Goal: Complete application form

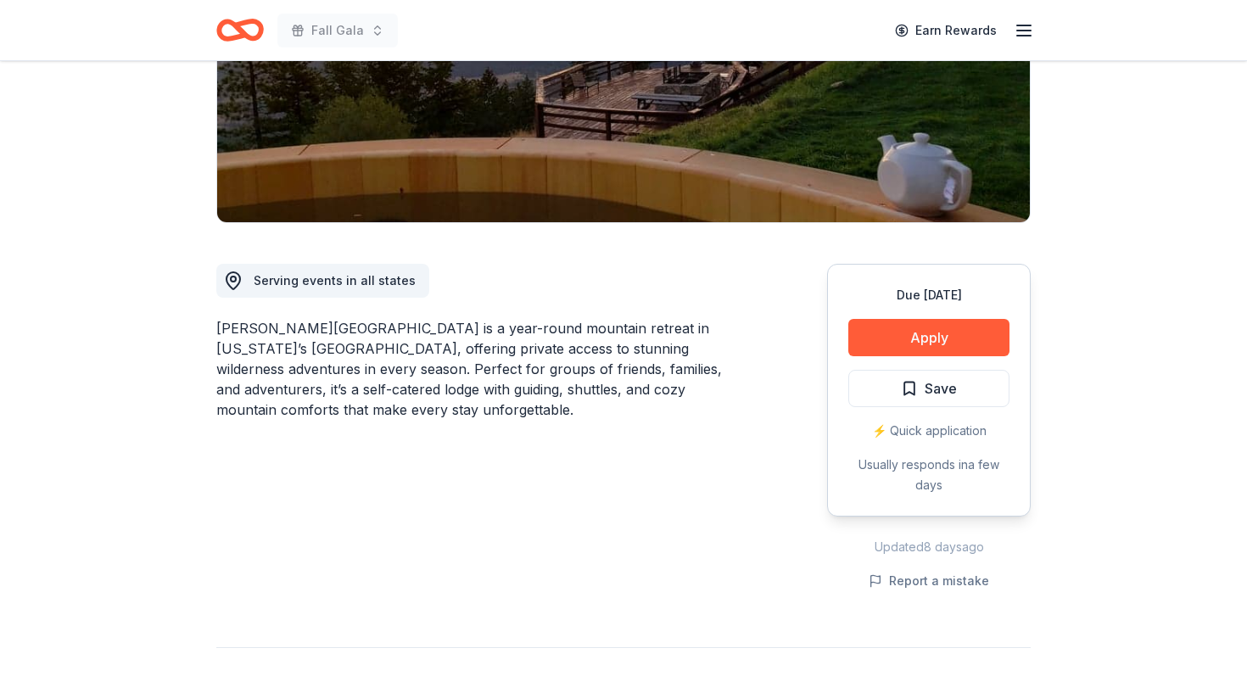
scroll to position [23, 0]
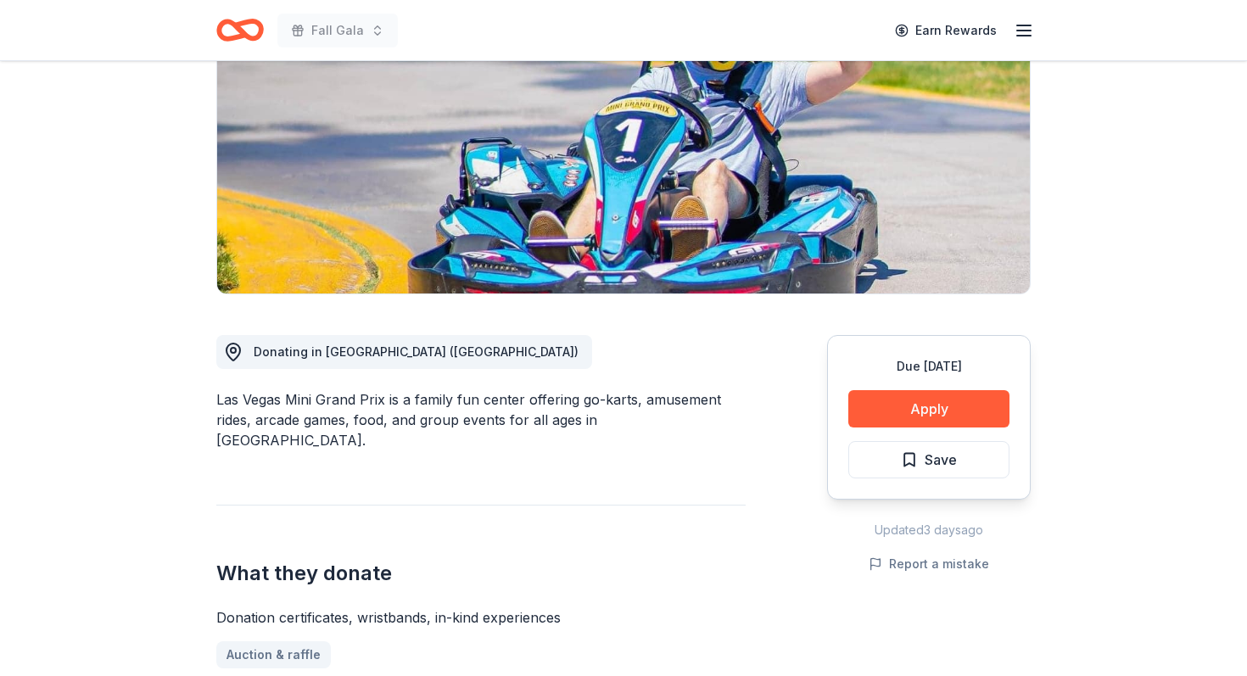
scroll to position [225, 0]
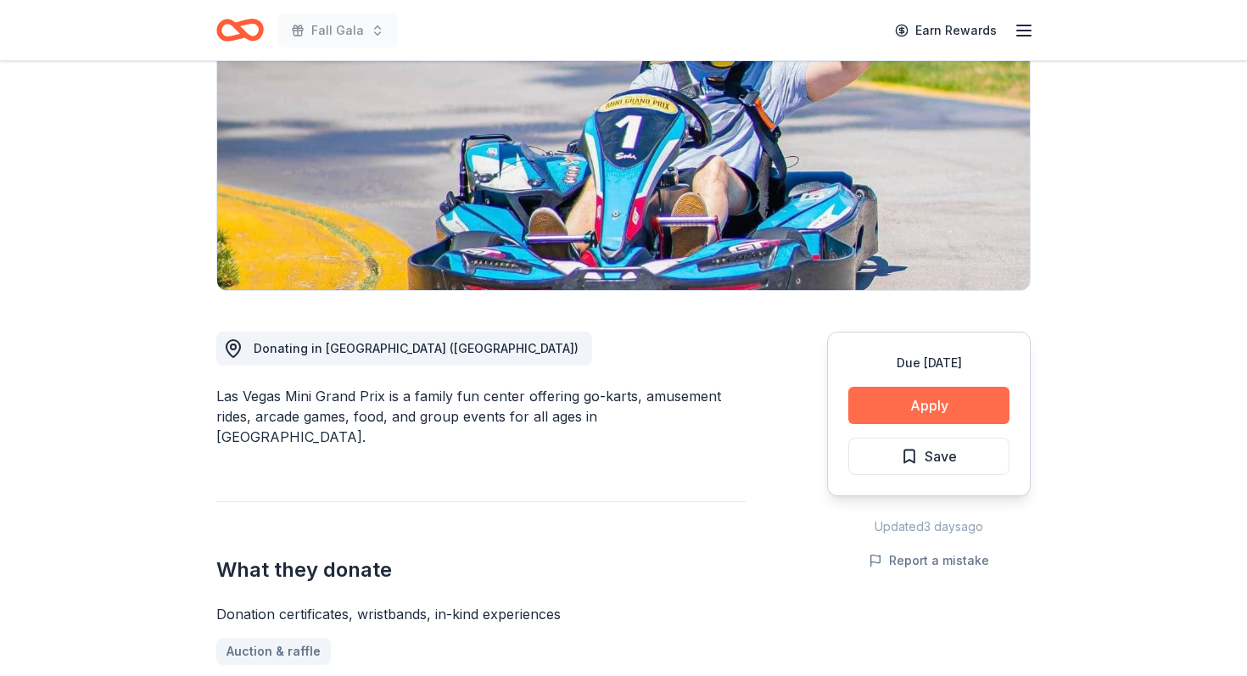
click at [902, 413] on button "Apply" at bounding box center [928, 405] width 161 height 37
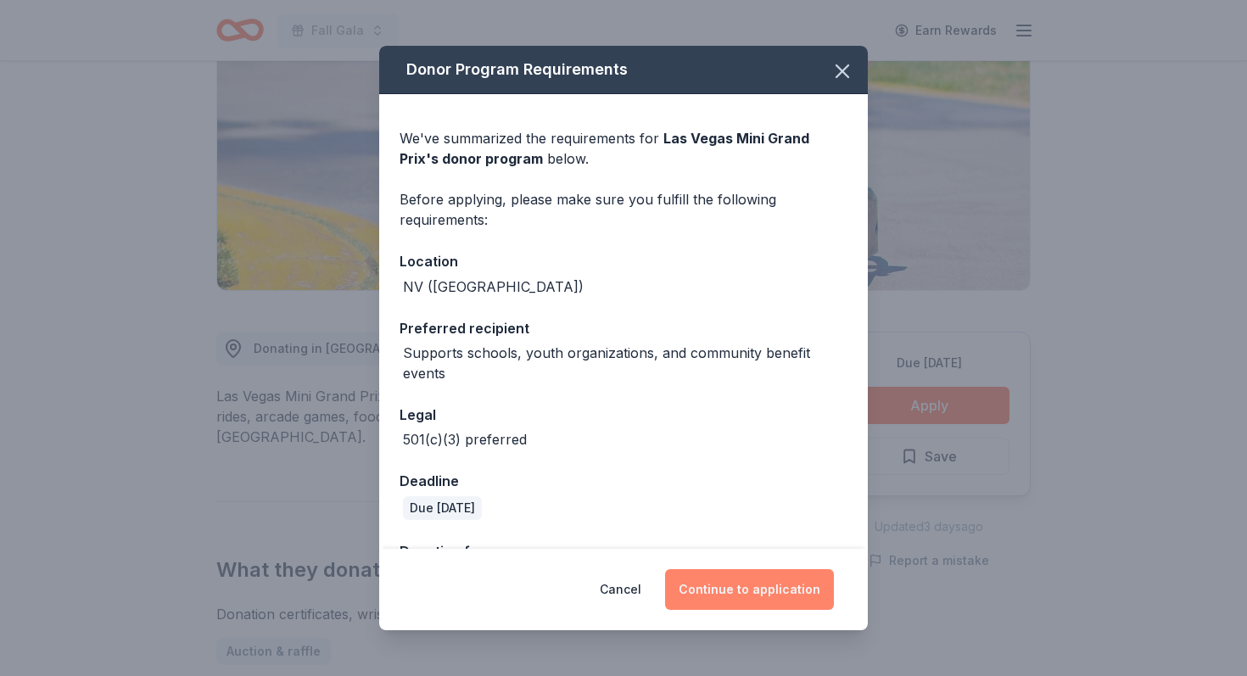
click at [758, 590] on button "Continue to application" at bounding box center [749, 589] width 169 height 41
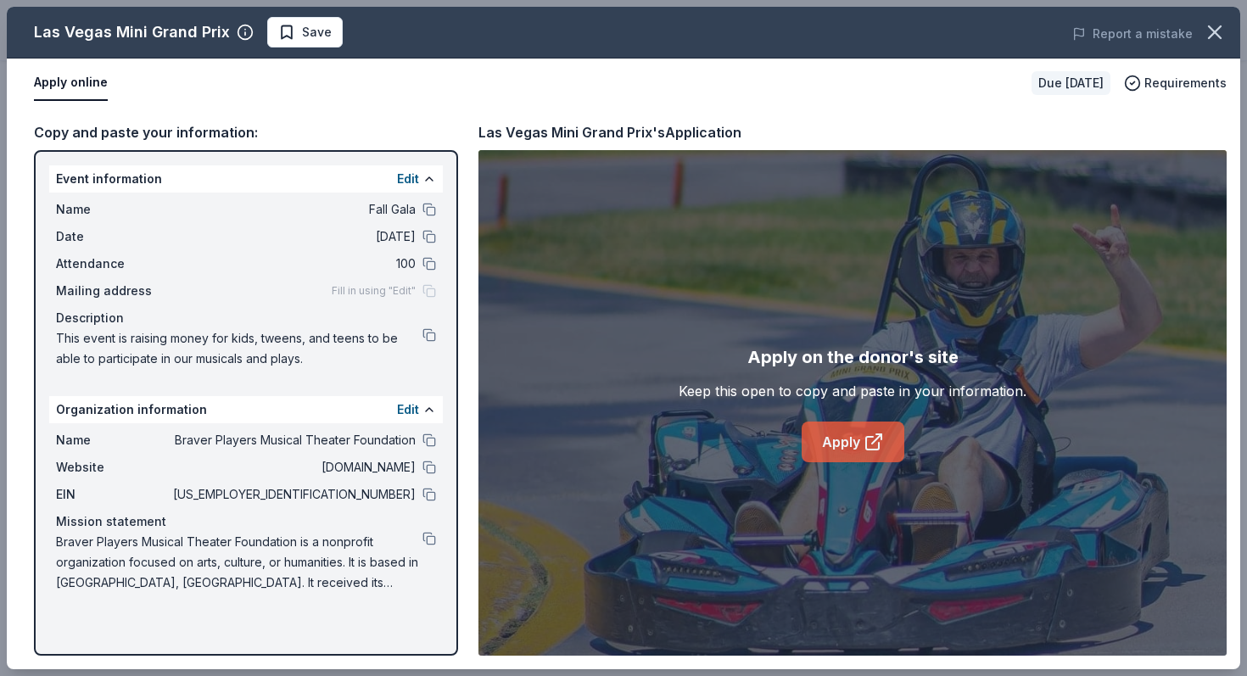
click at [850, 450] on link "Apply" at bounding box center [853, 442] width 103 height 41
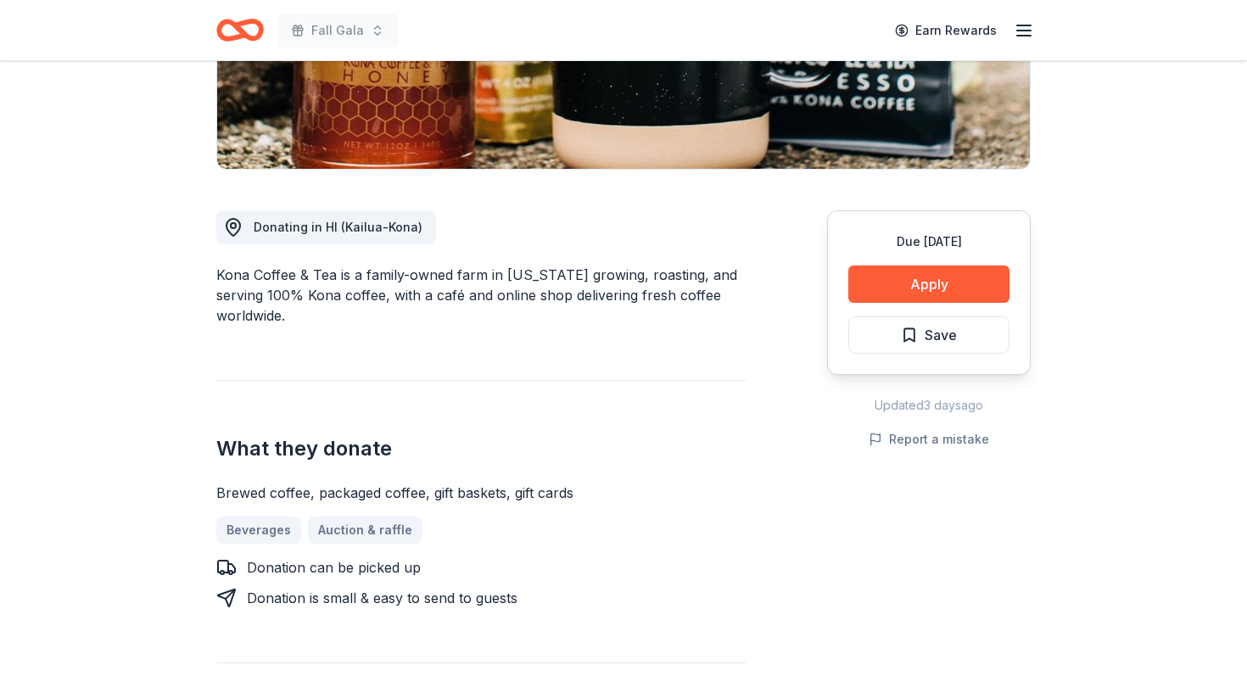
scroll to position [343, 0]
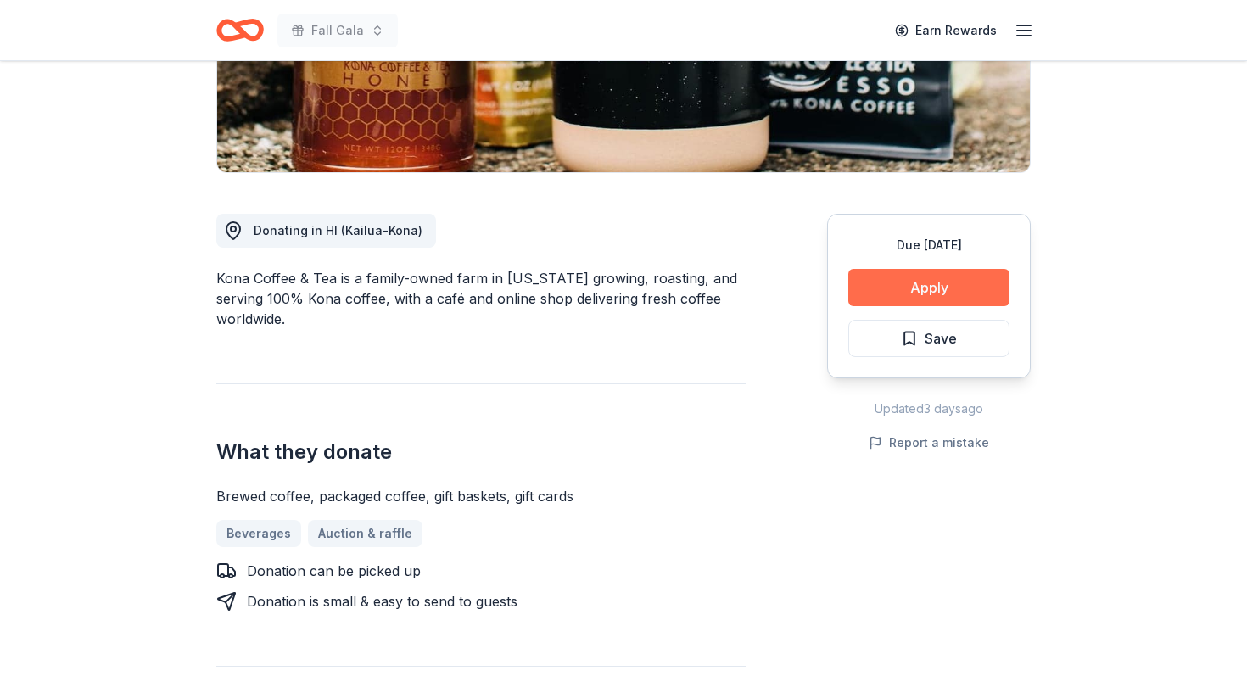
click at [891, 295] on button "Apply" at bounding box center [928, 287] width 161 height 37
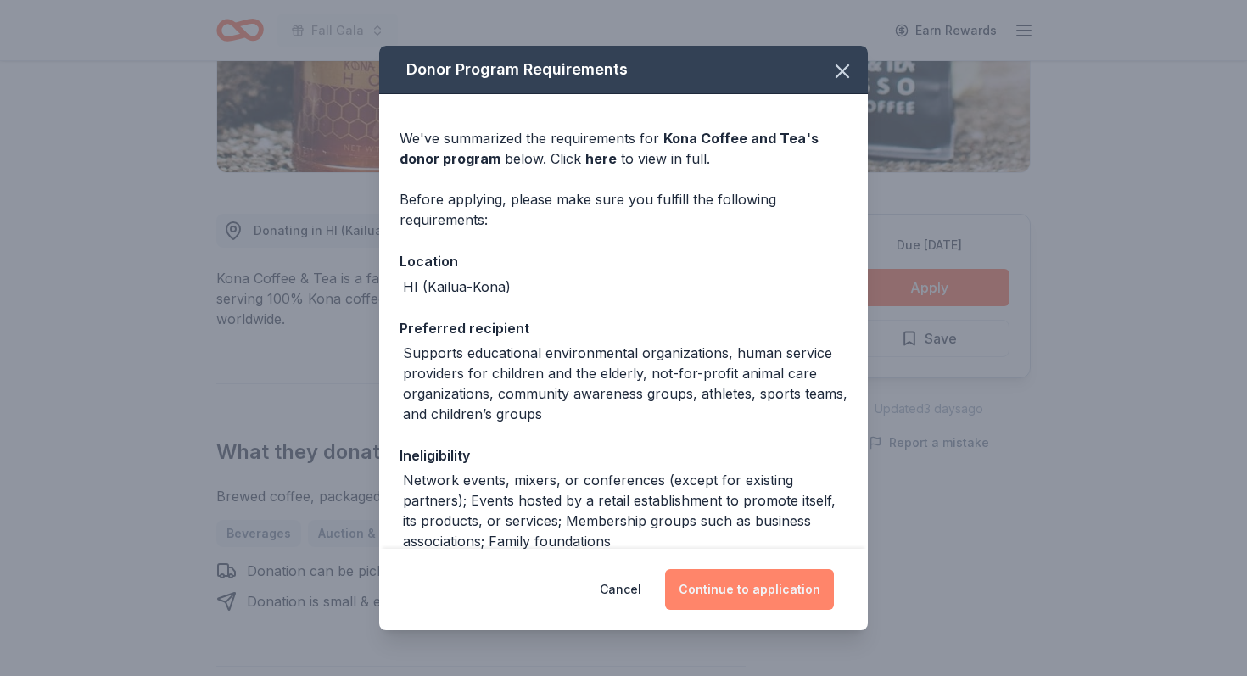
click at [737, 594] on button "Continue to application" at bounding box center [749, 589] width 169 height 41
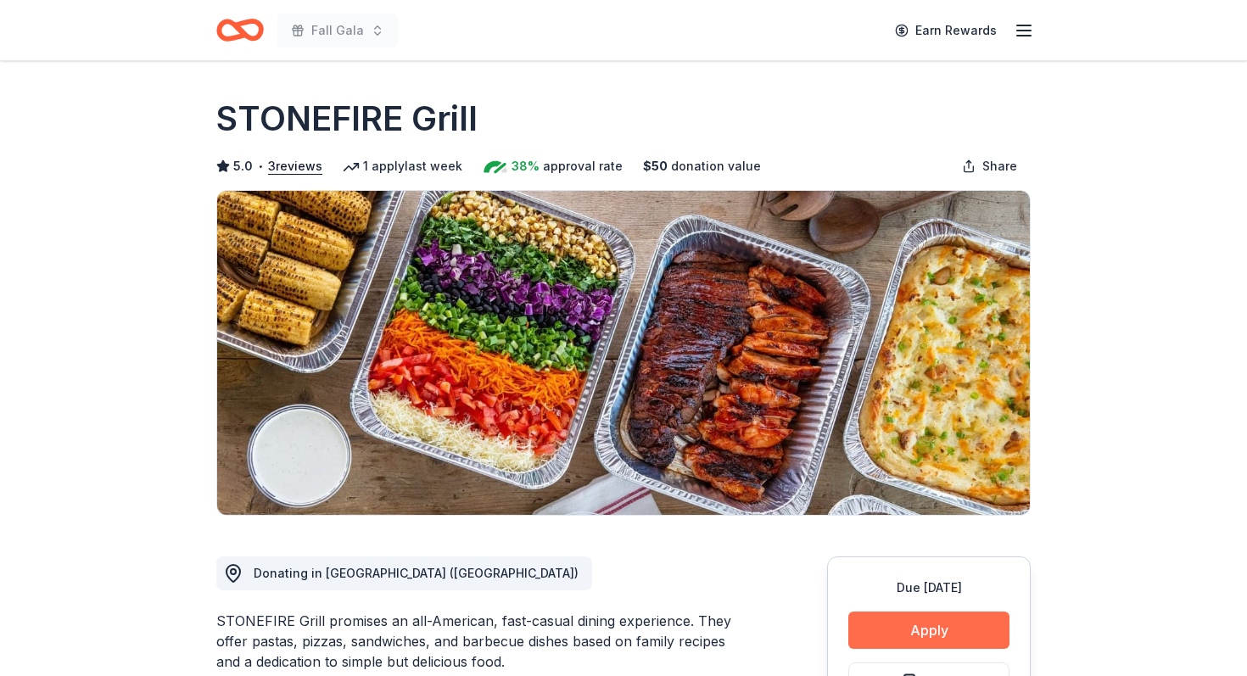
click at [968, 624] on button "Apply" at bounding box center [928, 630] width 161 height 37
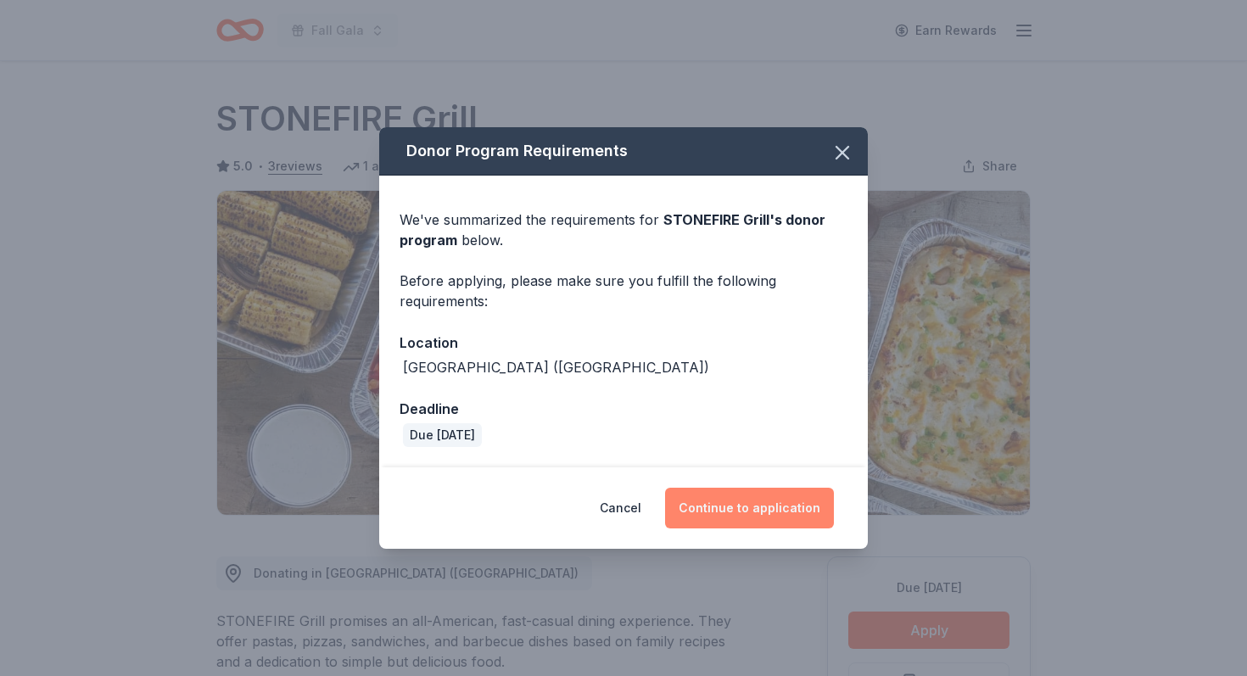
click at [757, 516] on button "Continue to application" at bounding box center [749, 508] width 169 height 41
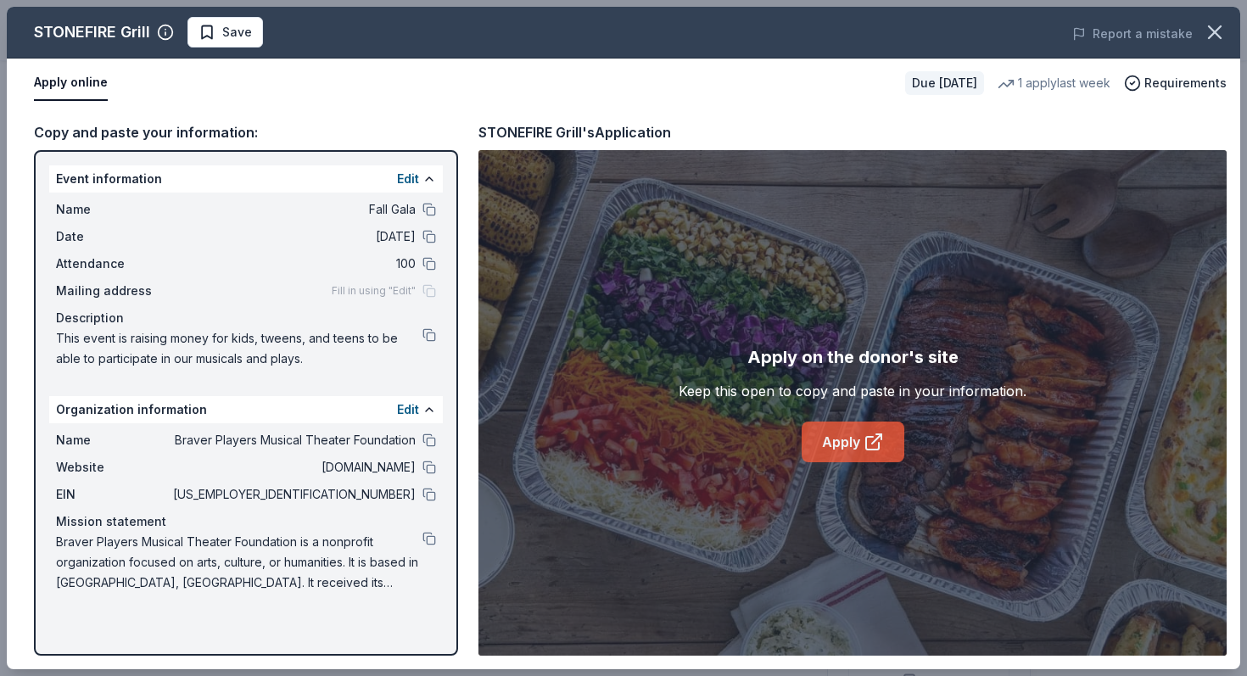
click at [850, 438] on link "Apply" at bounding box center [853, 442] width 103 height 41
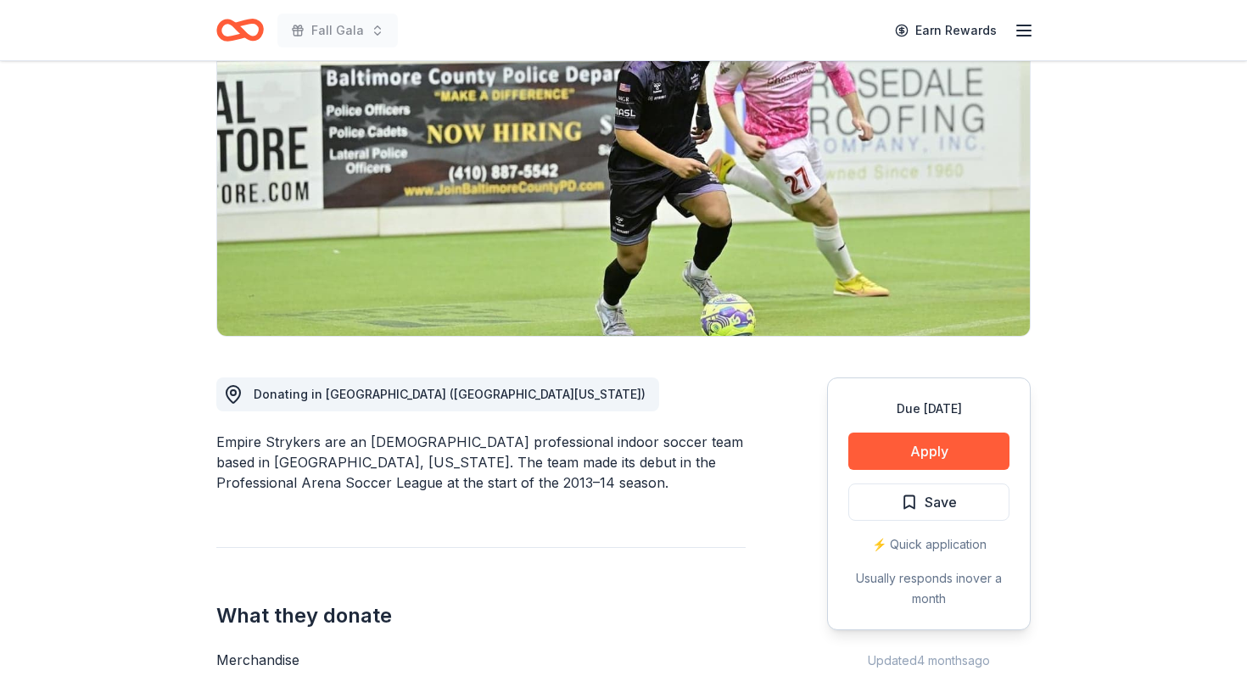
scroll to position [182, 0]
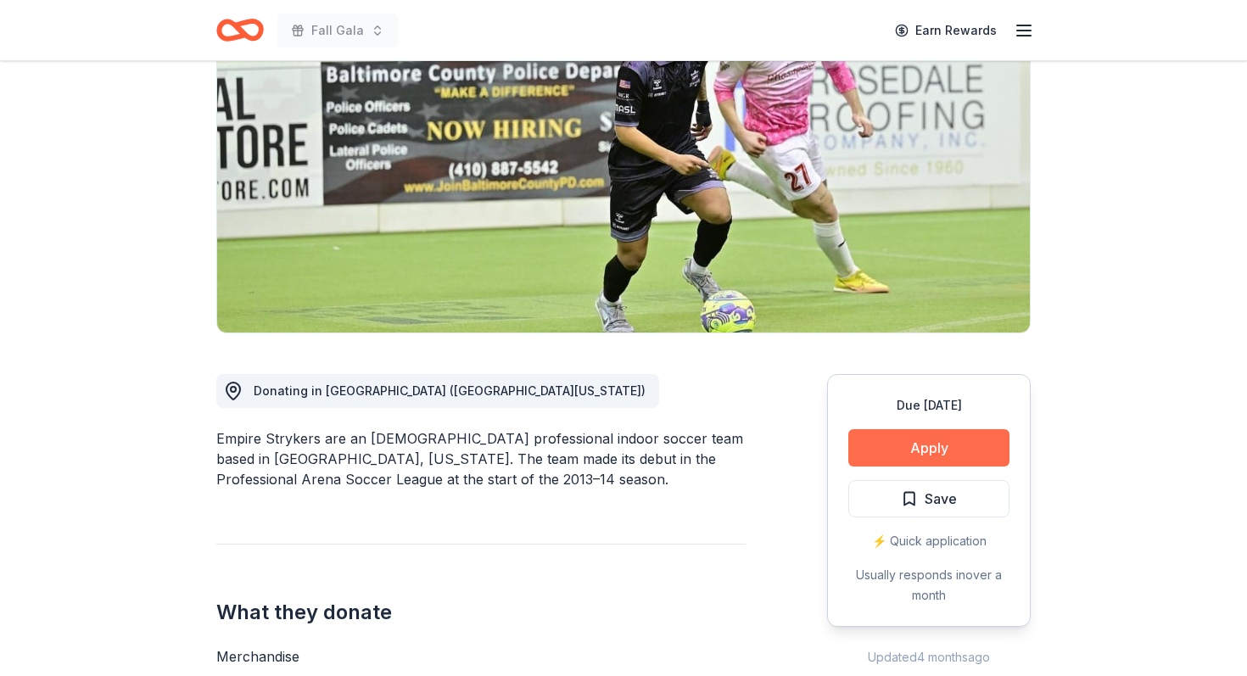
click at [950, 451] on button "Apply" at bounding box center [928, 447] width 161 height 37
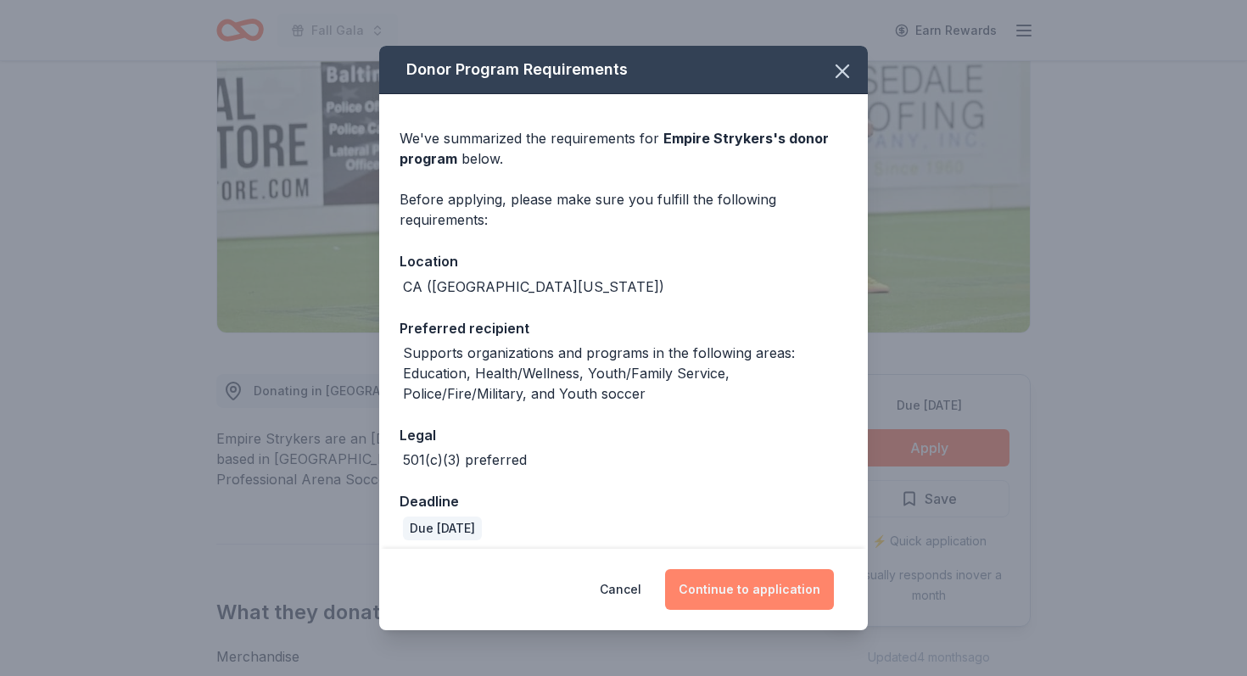
click at [730, 592] on button "Continue to application" at bounding box center [749, 589] width 169 height 41
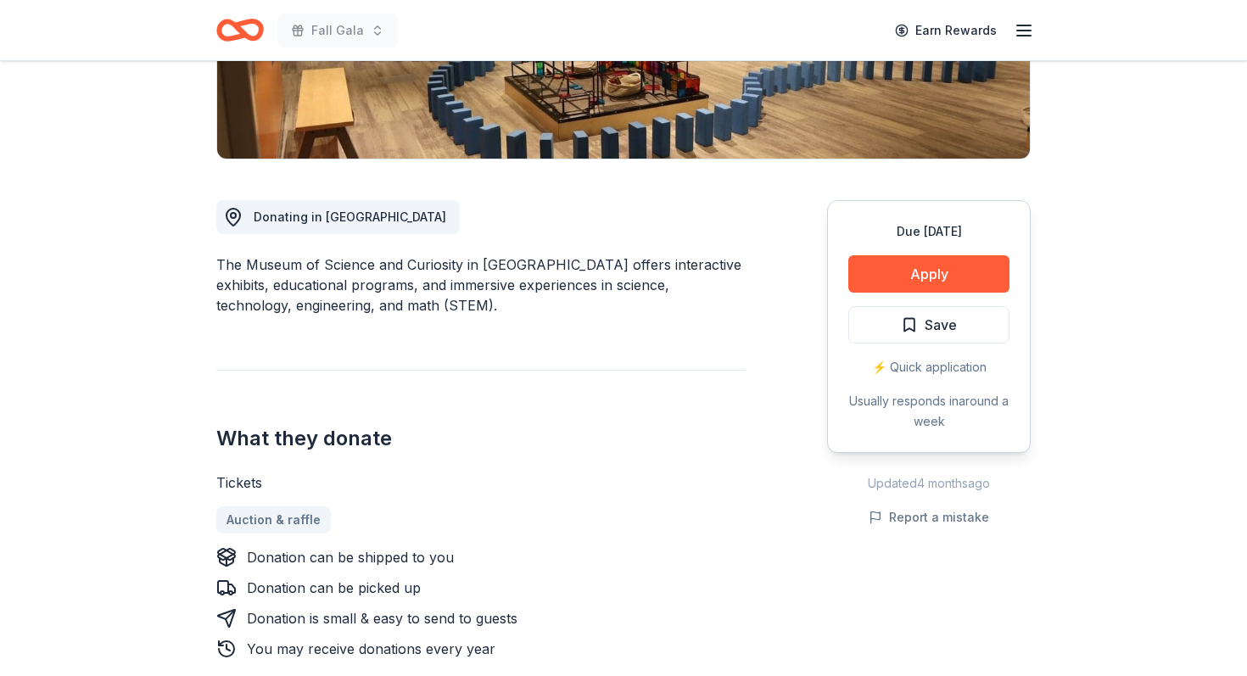
scroll to position [435, 0]
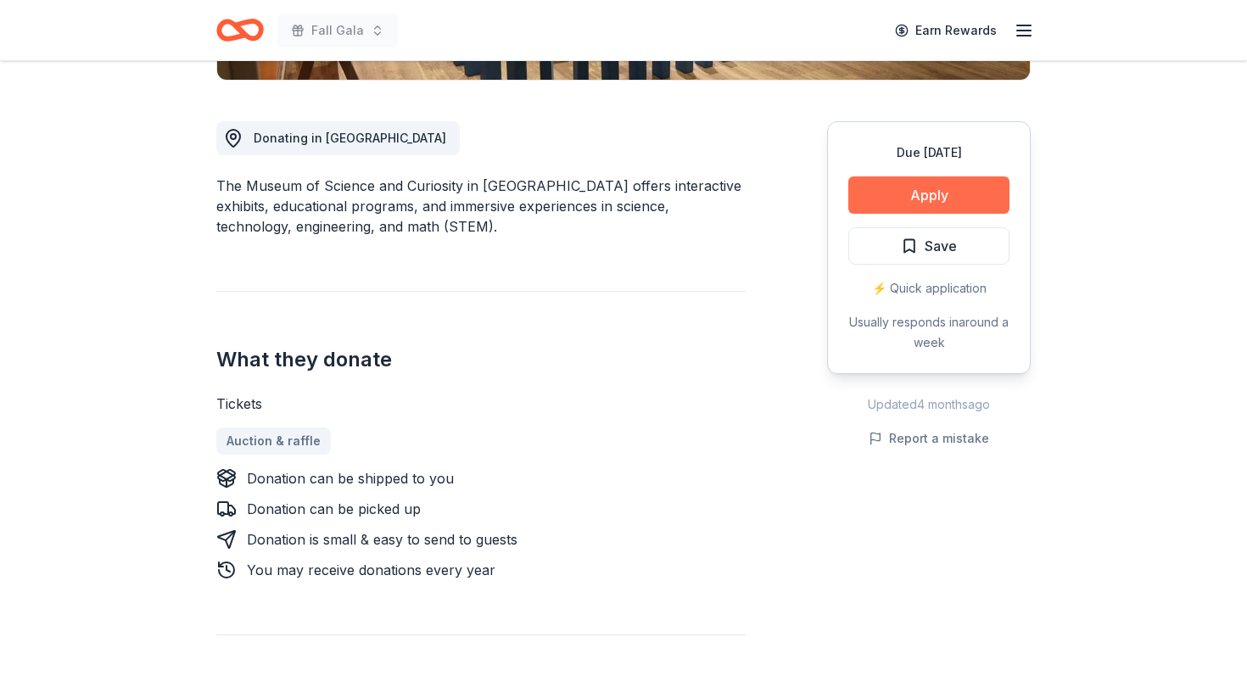
click at [936, 190] on button "Apply" at bounding box center [928, 194] width 161 height 37
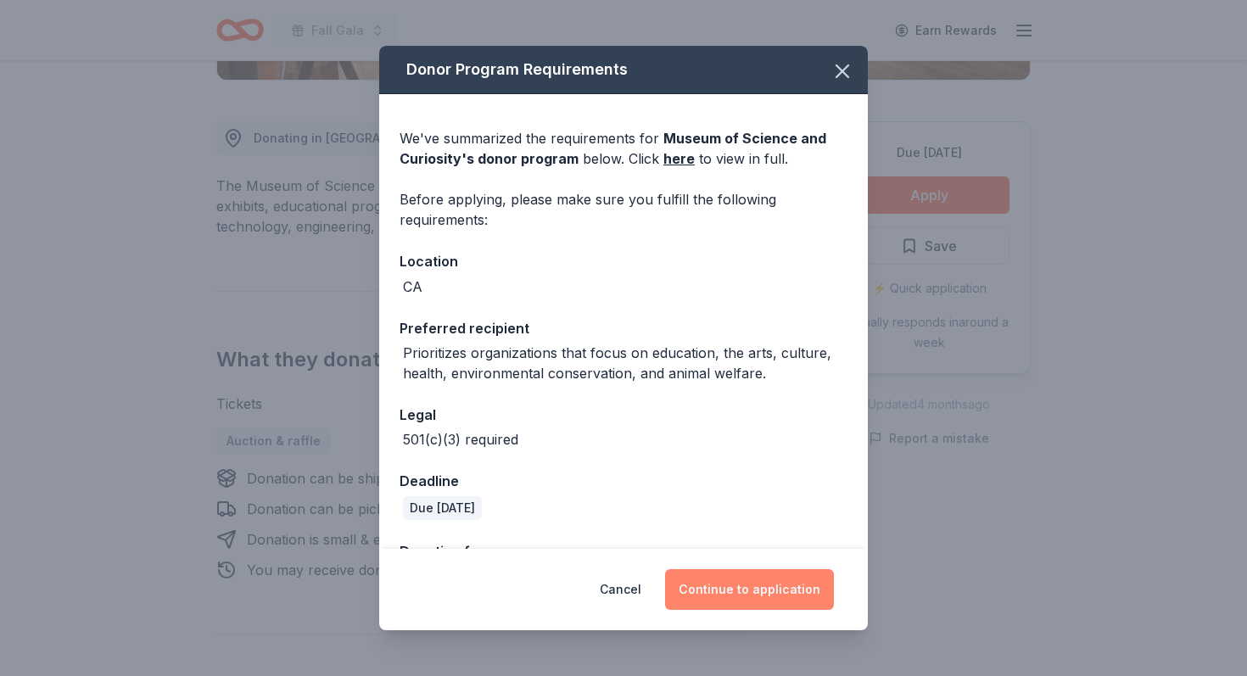
click at [782, 590] on button "Continue to application" at bounding box center [749, 589] width 169 height 41
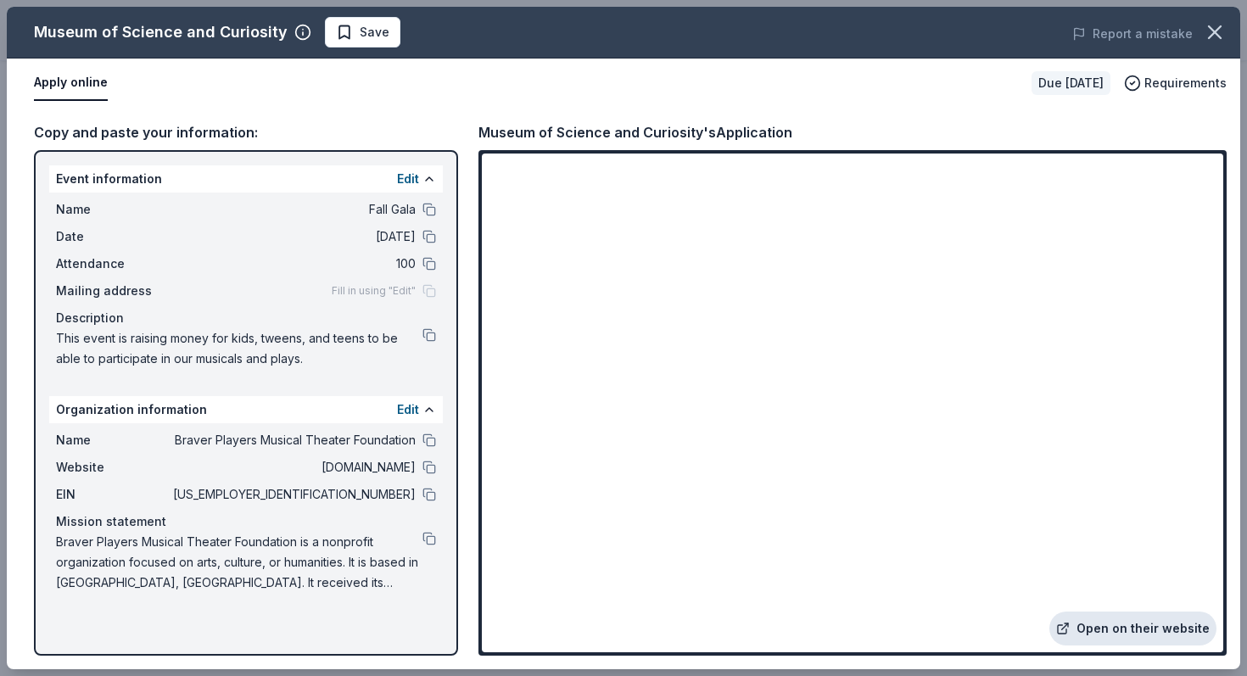
click at [1115, 629] on link "Open on their website" at bounding box center [1132, 629] width 167 height 34
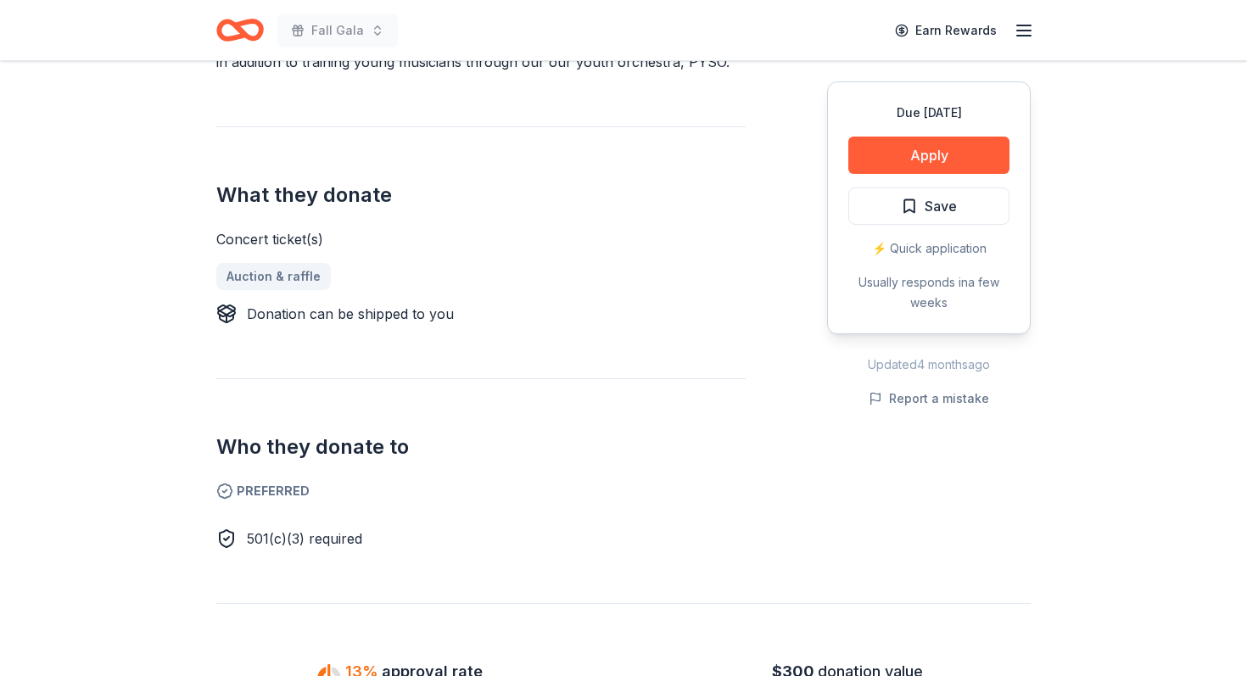
scroll to position [626, 0]
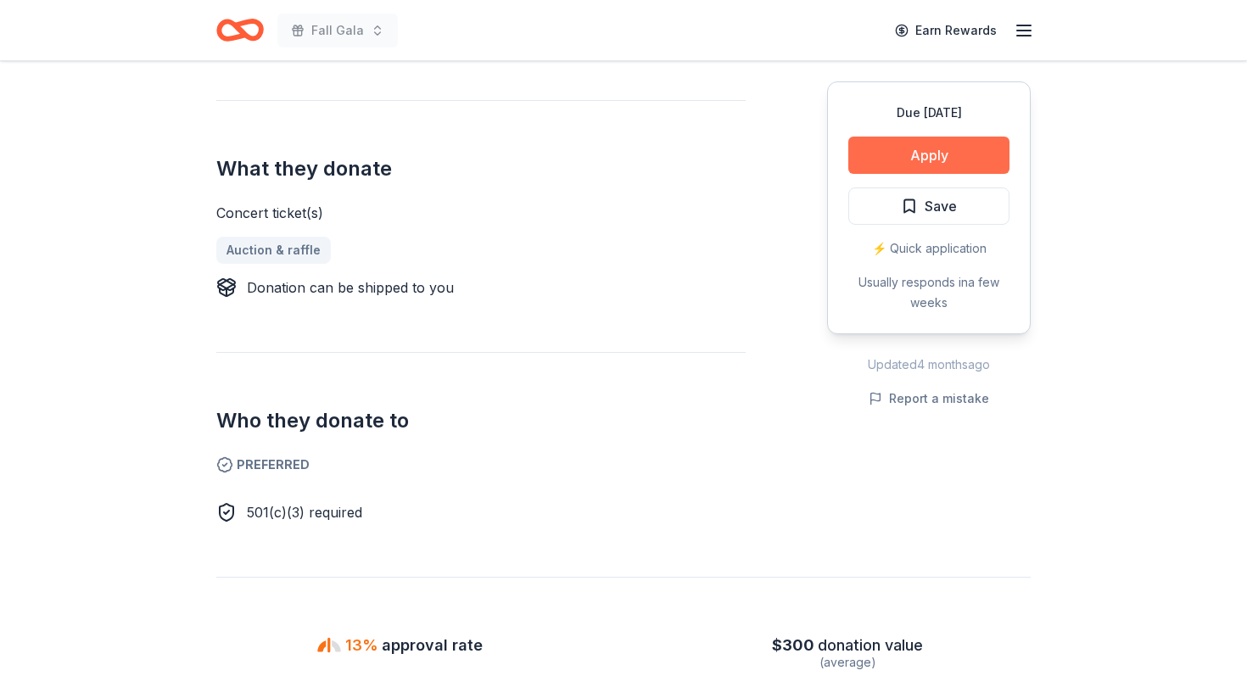
click at [932, 154] on button "Apply" at bounding box center [928, 155] width 161 height 37
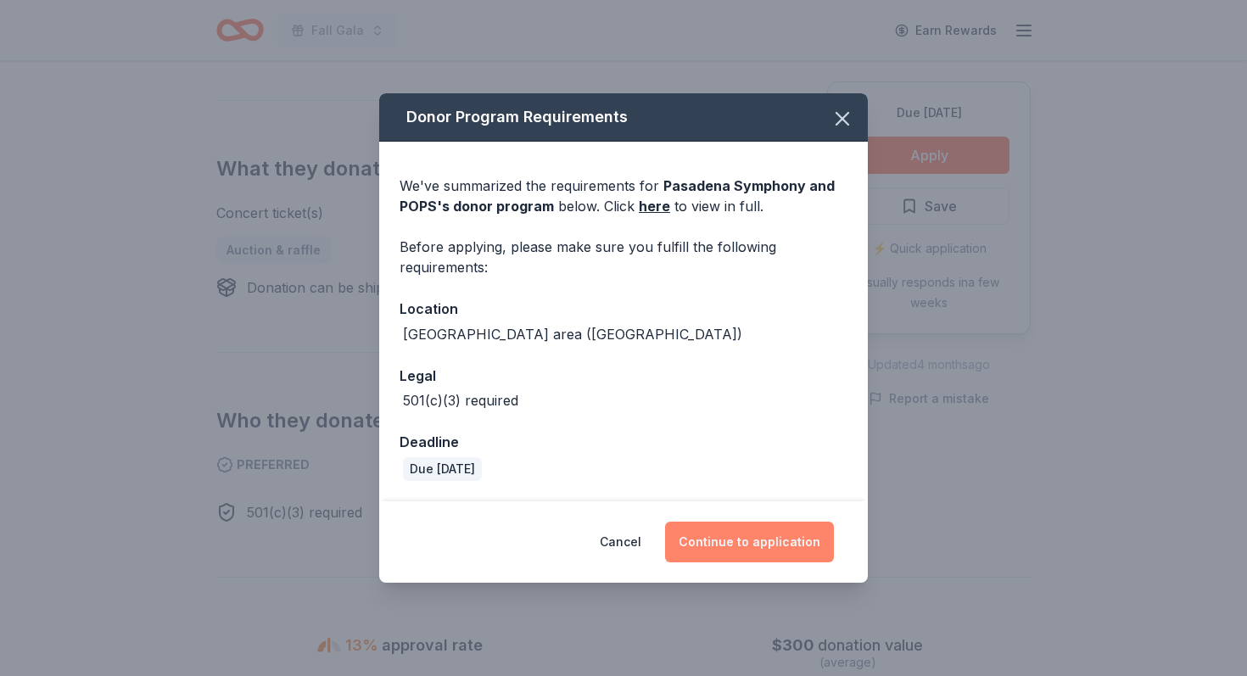
click at [764, 540] on button "Continue to application" at bounding box center [749, 542] width 169 height 41
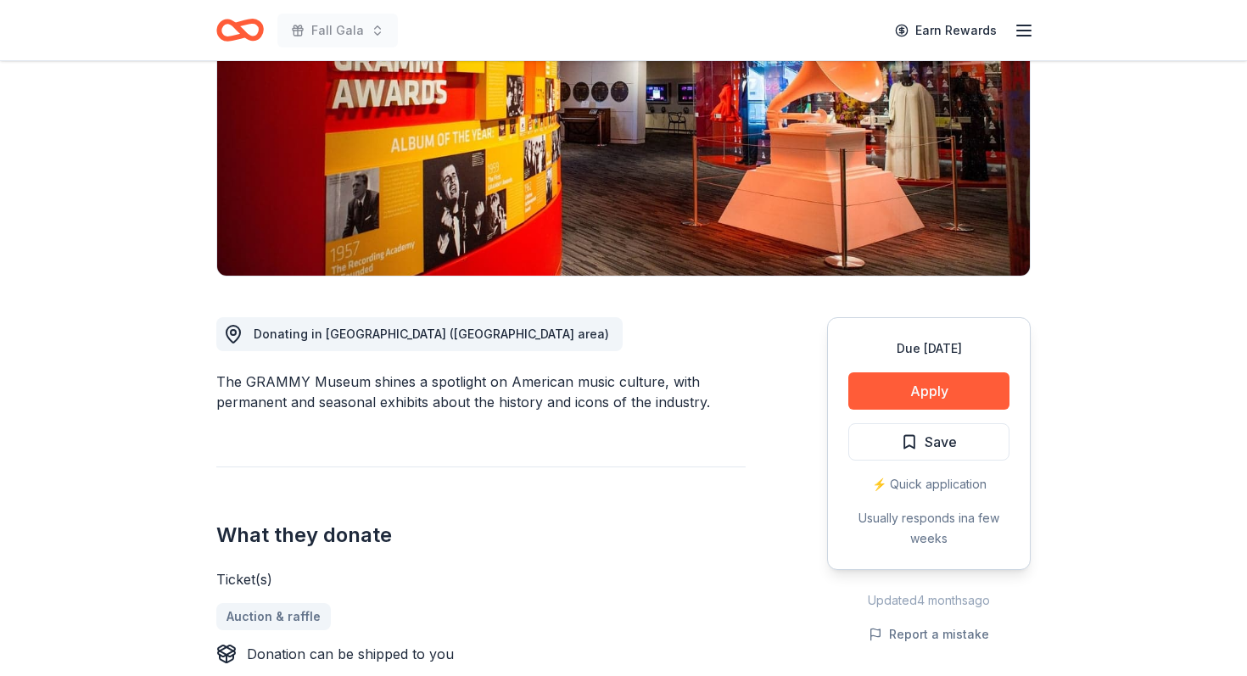
scroll to position [243, 0]
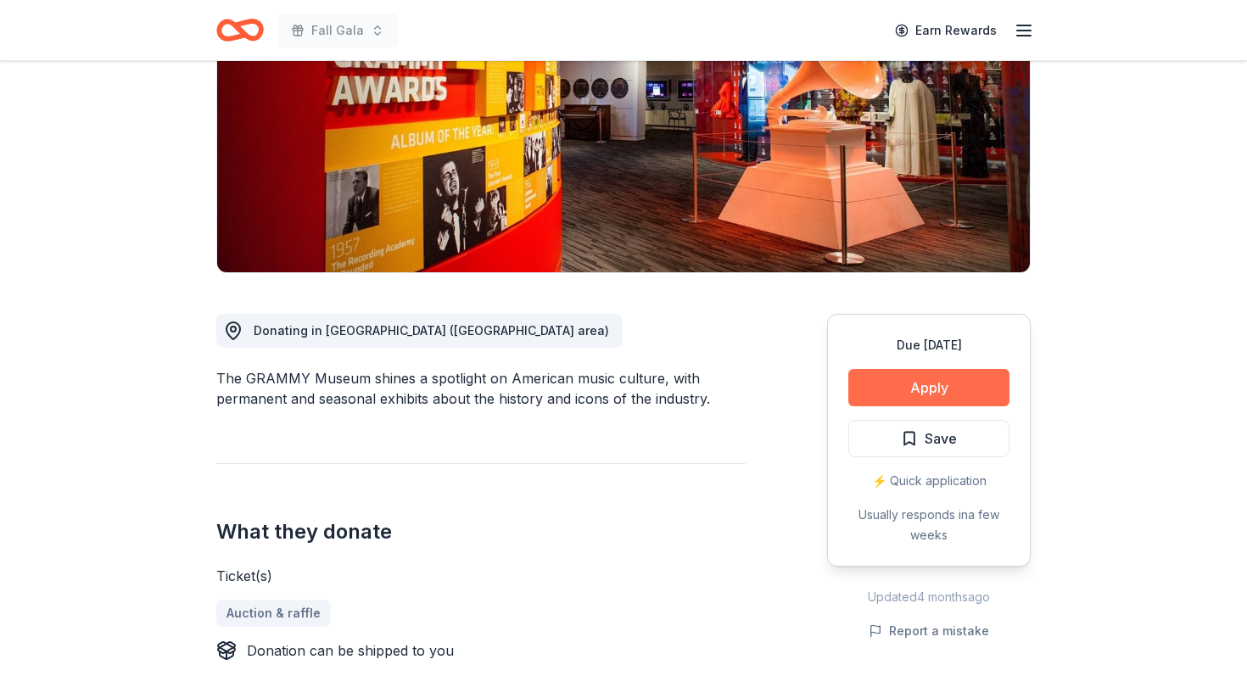
click at [953, 387] on button "Apply" at bounding box center [928, 387] width 161 height 37
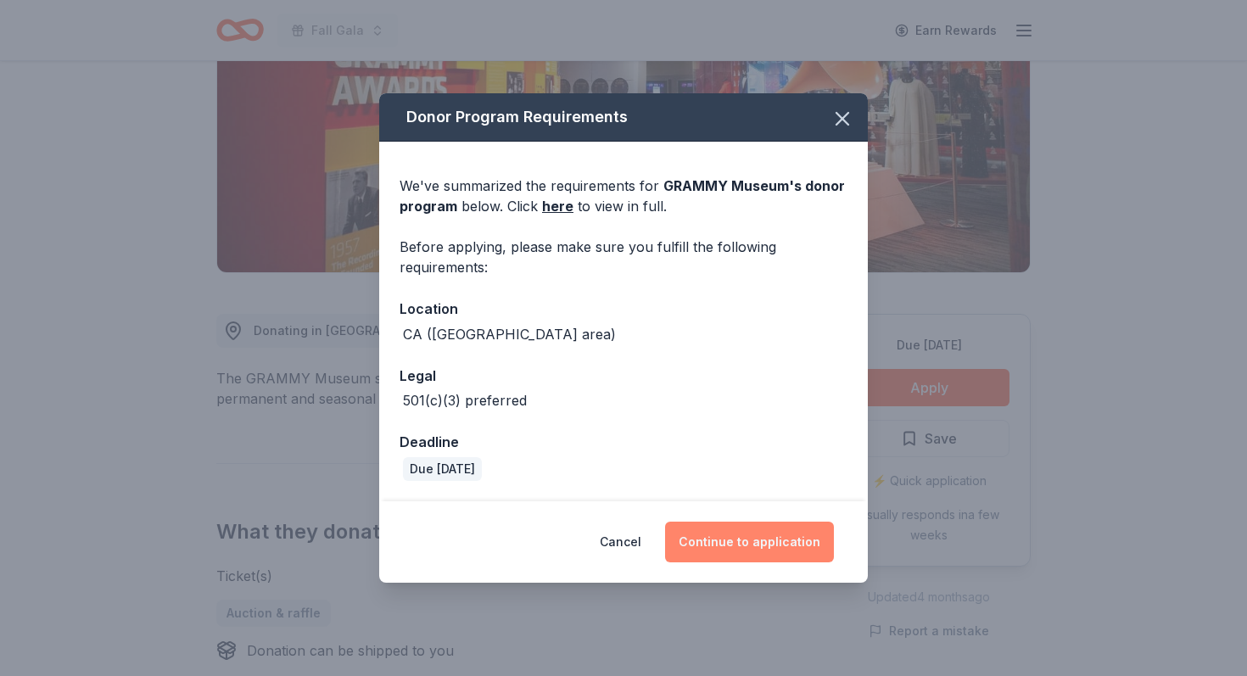
click at [764, 536] on button "Continue to application" at bounding box center [749, 542] width 169 height 41
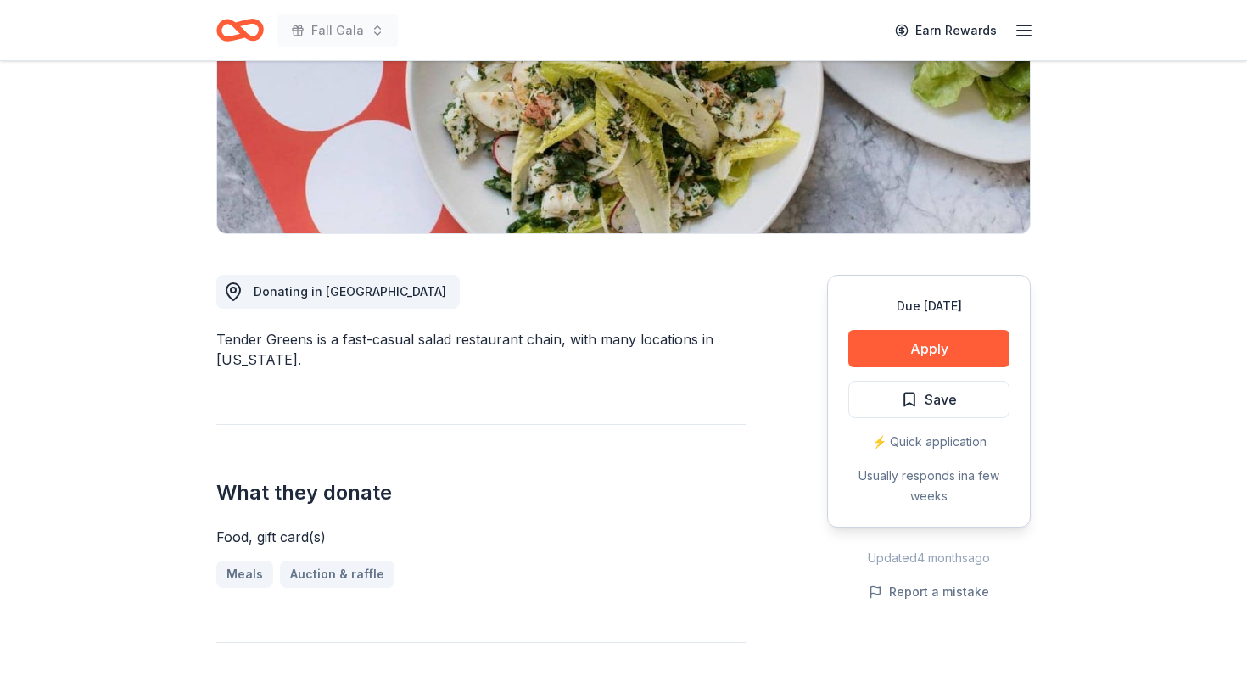
scroll to position [285, 0]
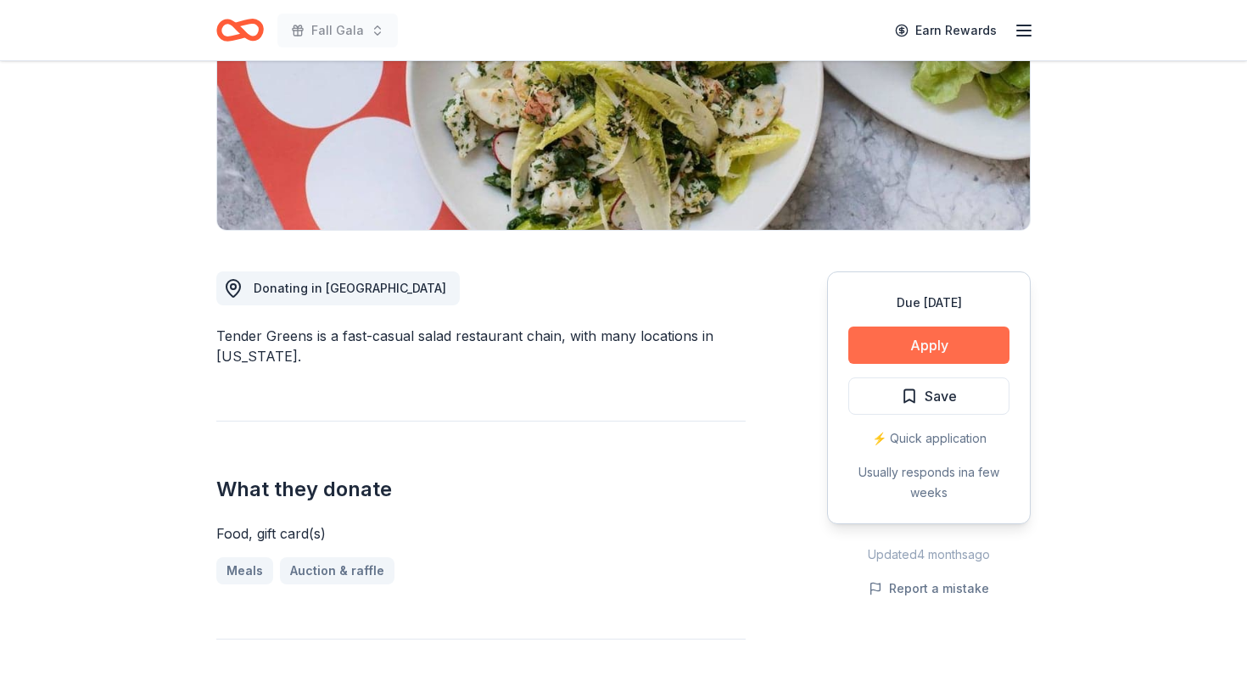
click at [927, 337] on button "Apply" at bounding box center [928, 345] width 161 height 37
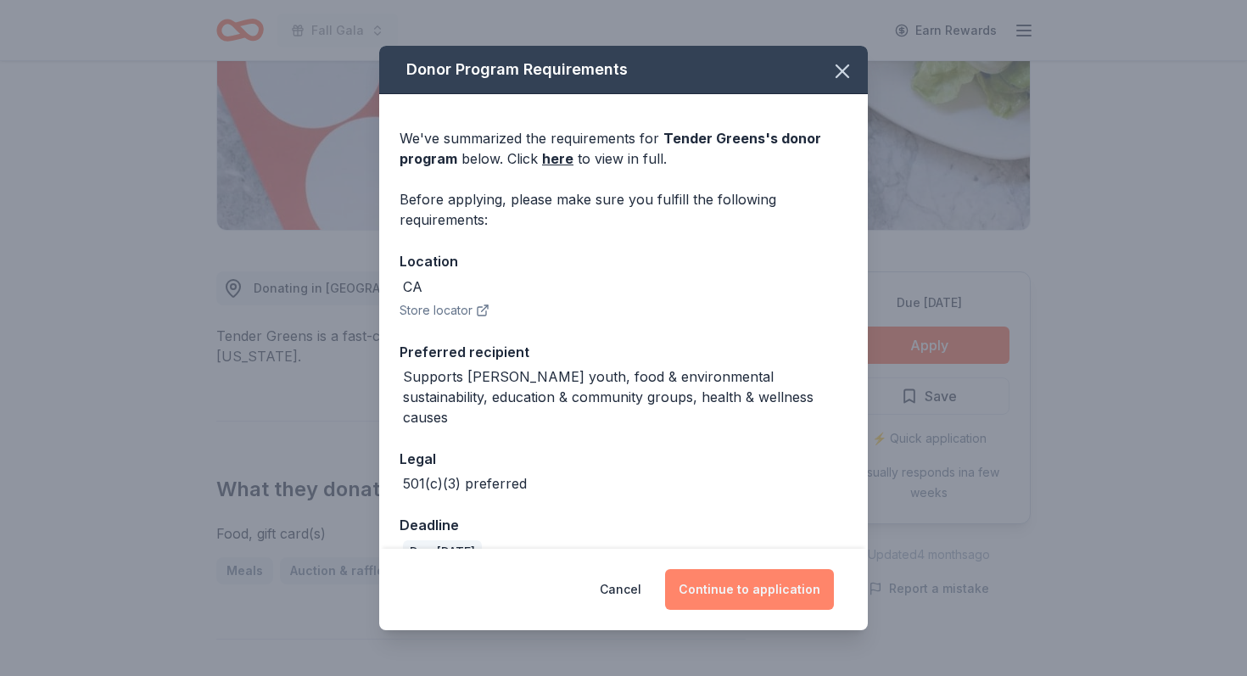
click at [796, 585] on button "Continue to application" at bounding box center [749, 589] width 169 height 41
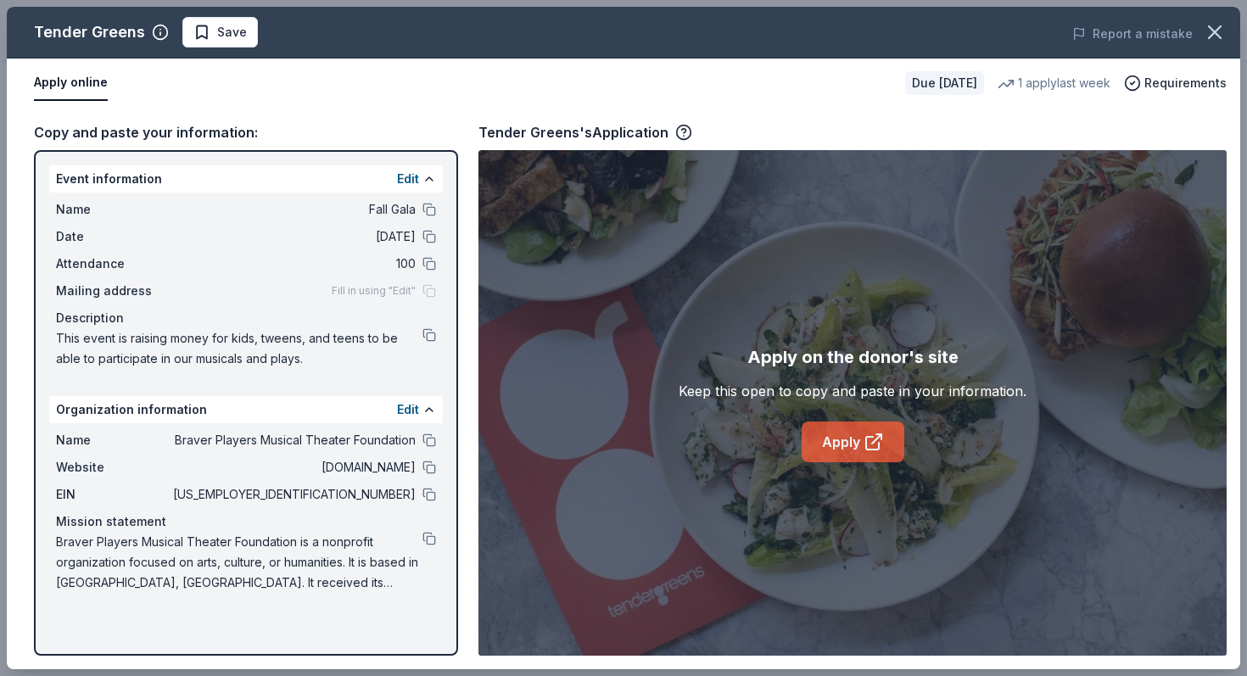
click at [847, 442] on link "Apply" at bounding box center [853, 442] width 103 height 41
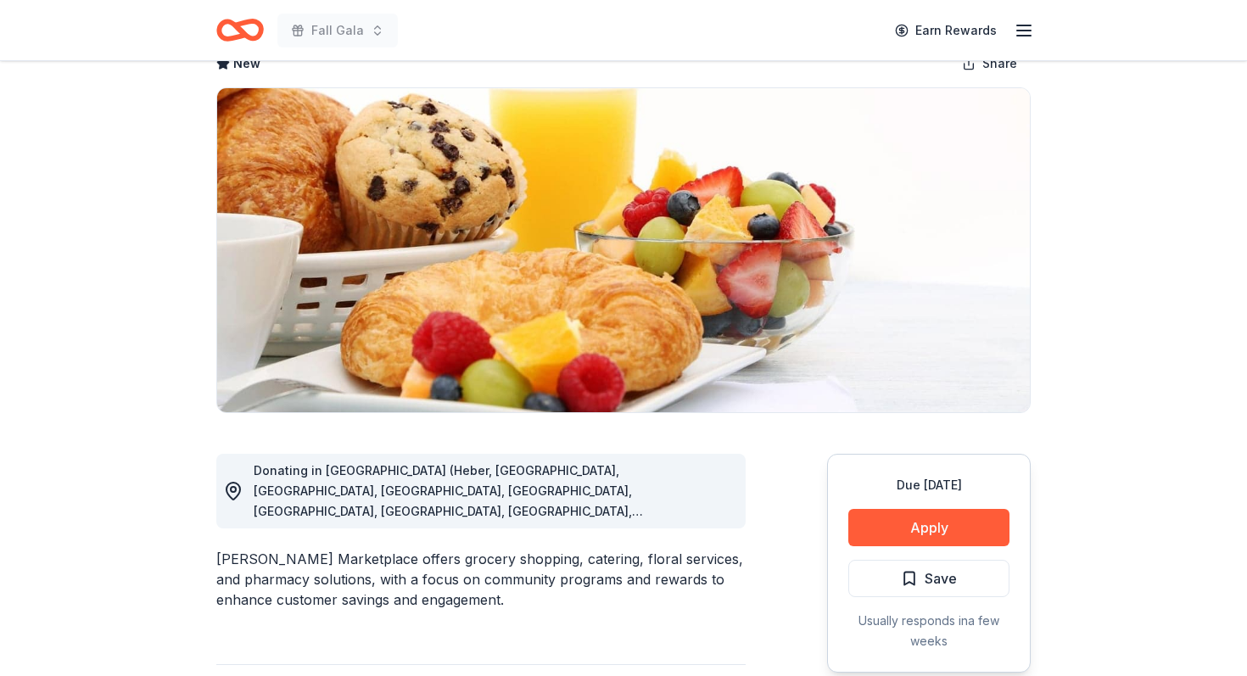
scroll to position [106, 0]
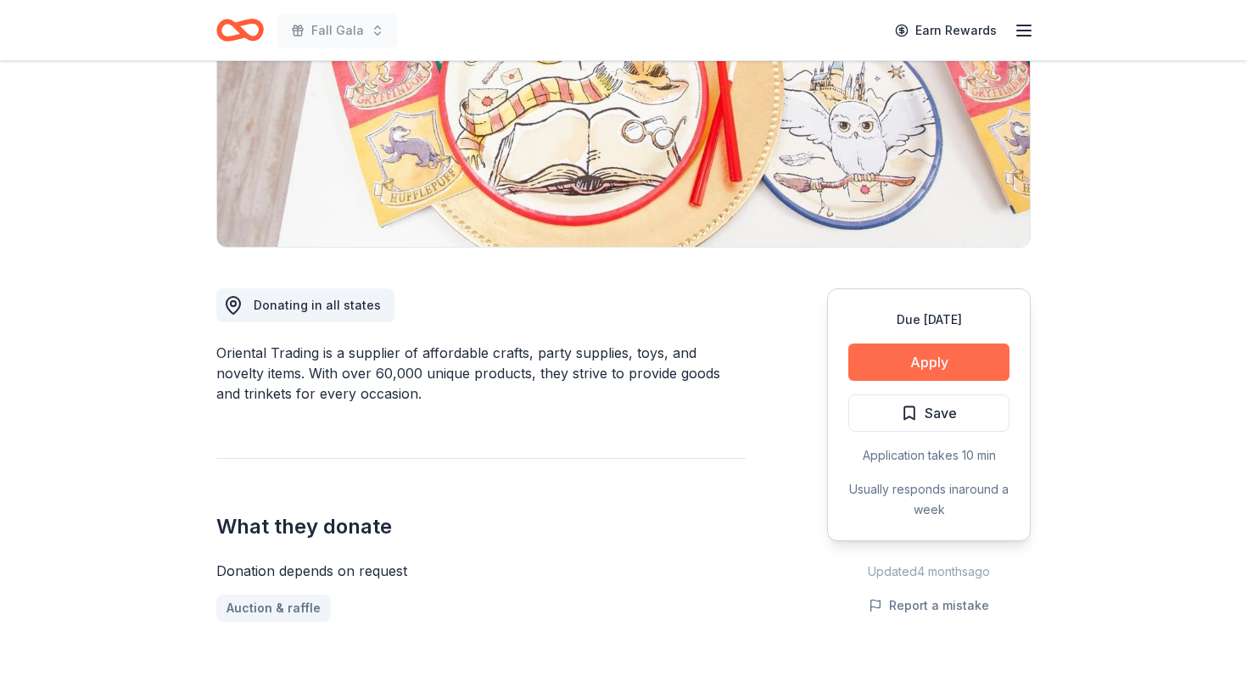
scroll to position [314, 0]
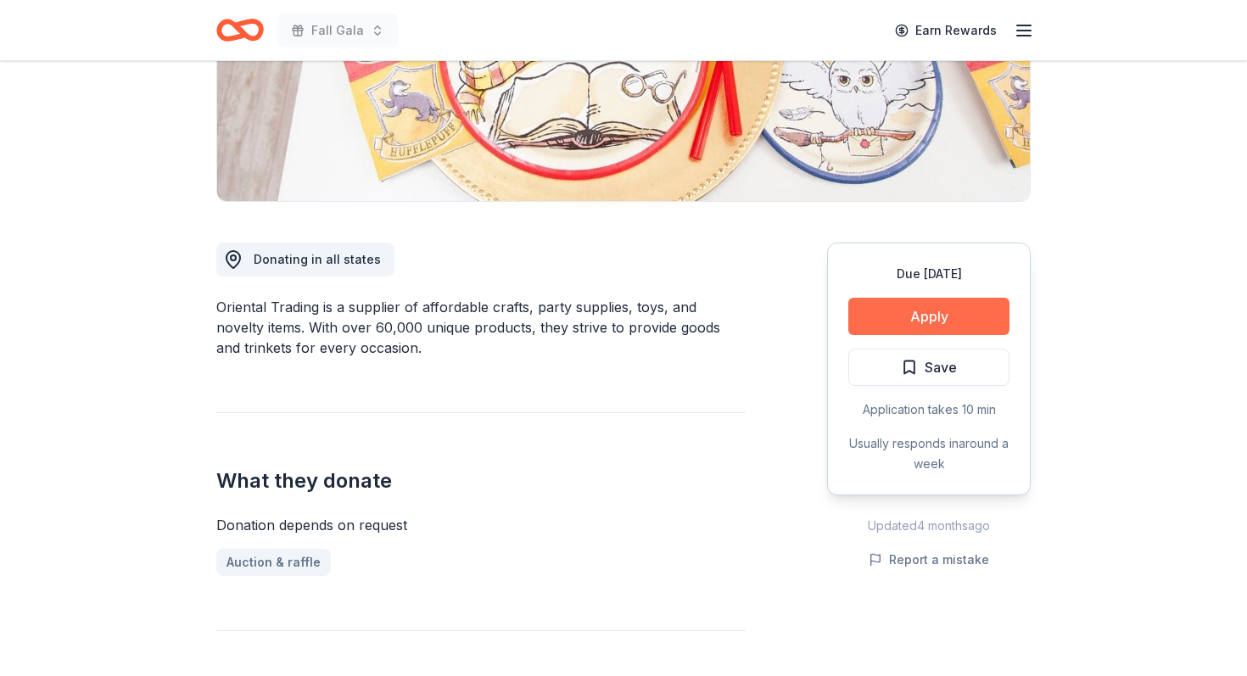
click at [917, 316] on button "Apply" at bounding box center [928, 316] width 161 height 37
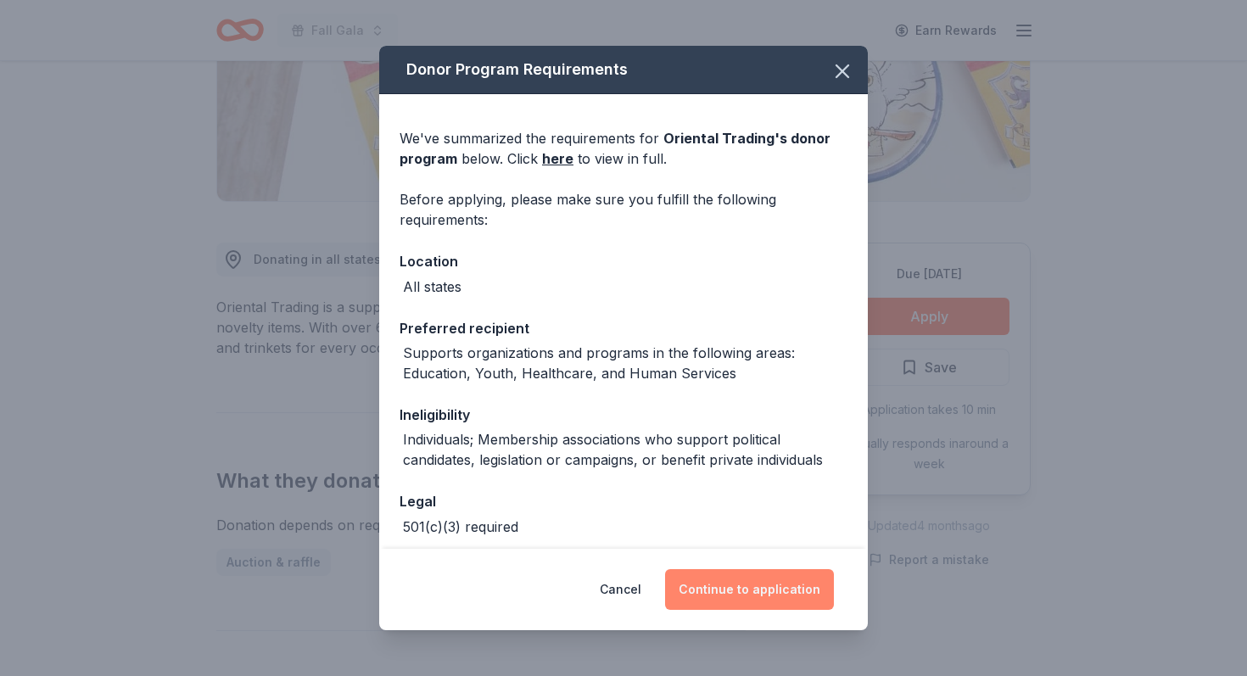
click at [747, 595] on button "Continue to application" at bounding box center [749, 589] width 169 height 41
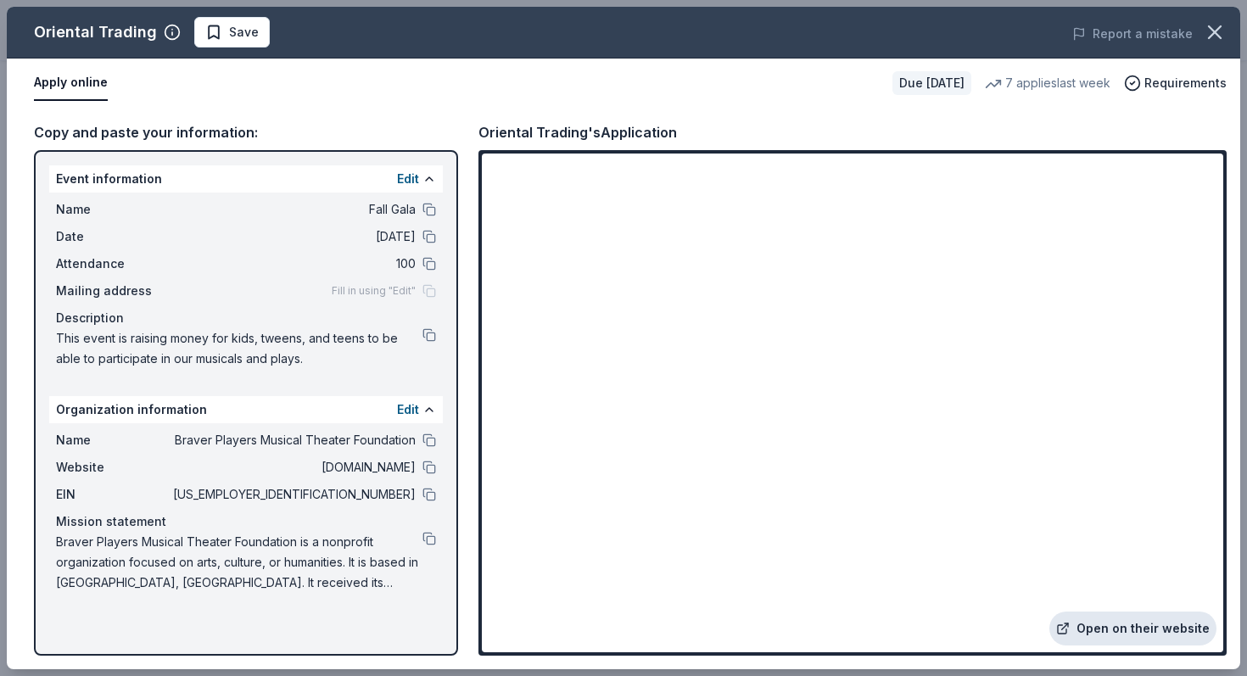
click at [1123, 626] on link "Open on their website" at bounding box center [1132, 629] width 167 height 34
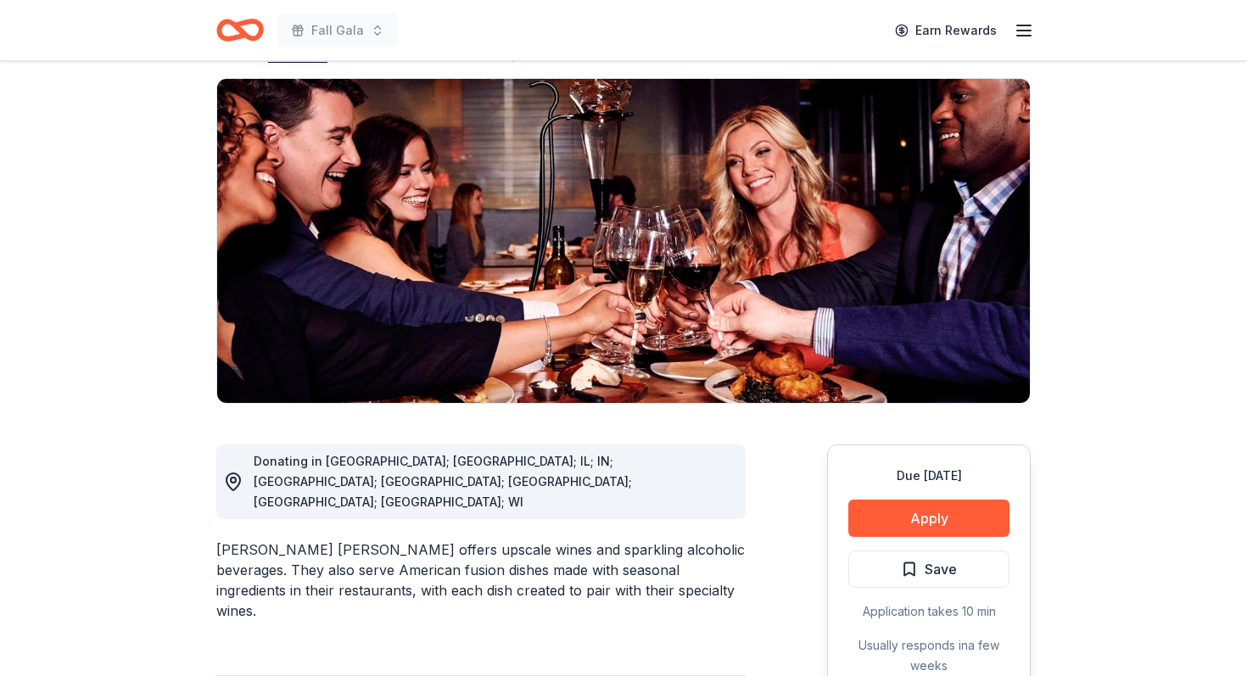
scroll to position [162, 0]
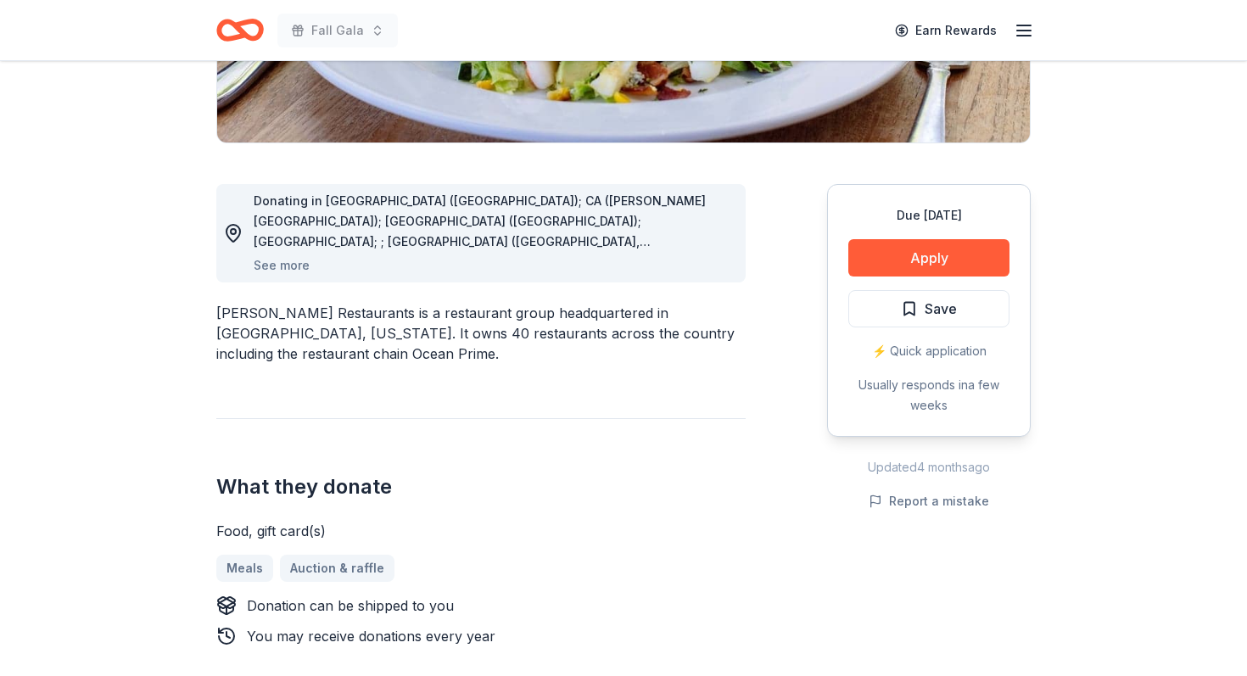
scroll to position [353, 0]
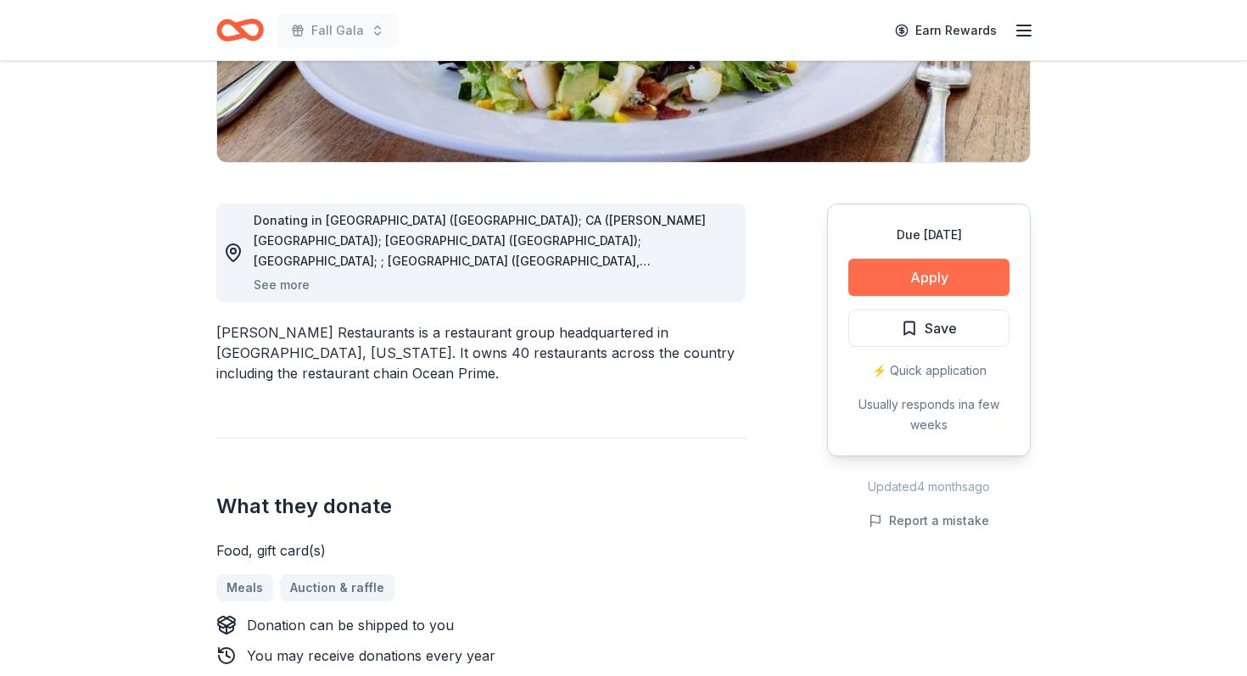
click at [921, 282] on button "Apply" at bounding box center [928, 277] width 161 height 37
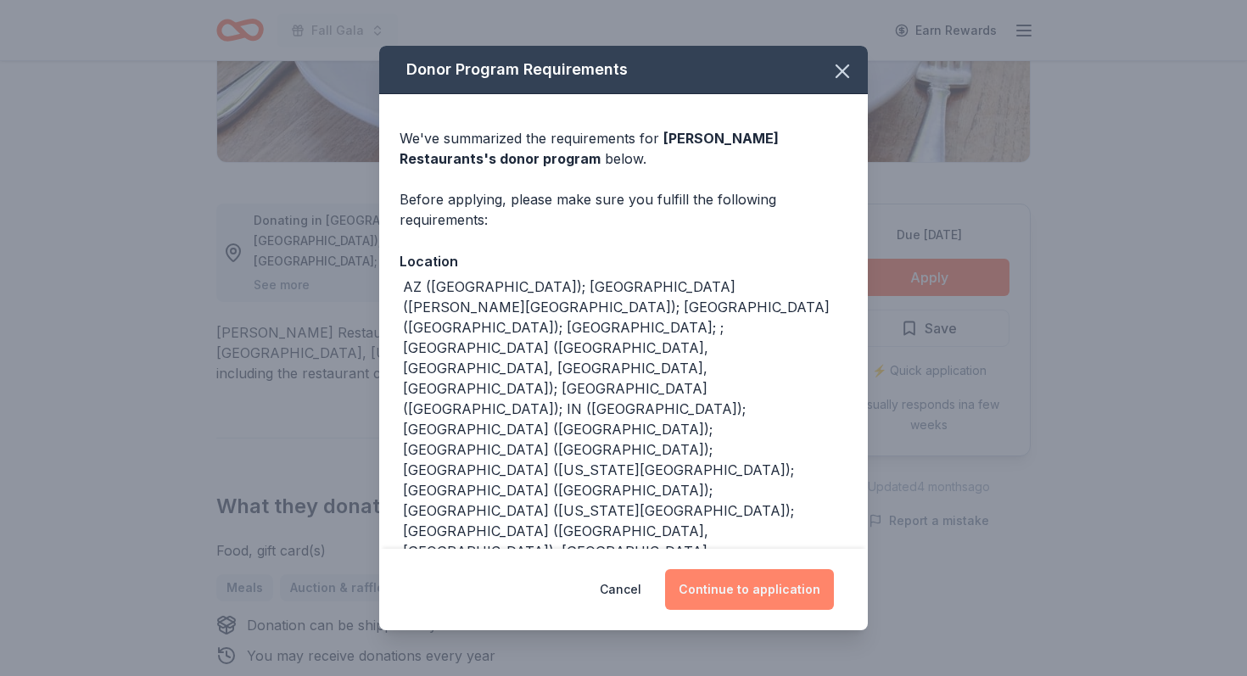
click at [719, 593] on button "Continue to application" at bounding box center [749, 589] width 169 height 41
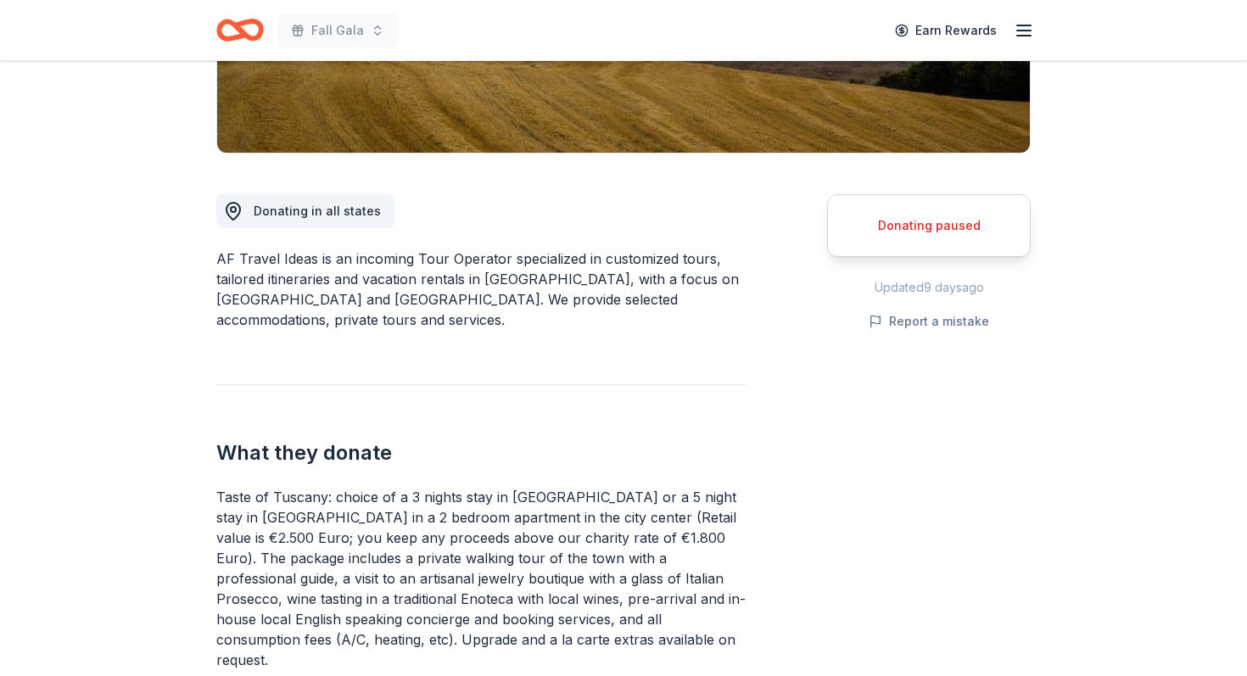
scroll to position [226, 0]
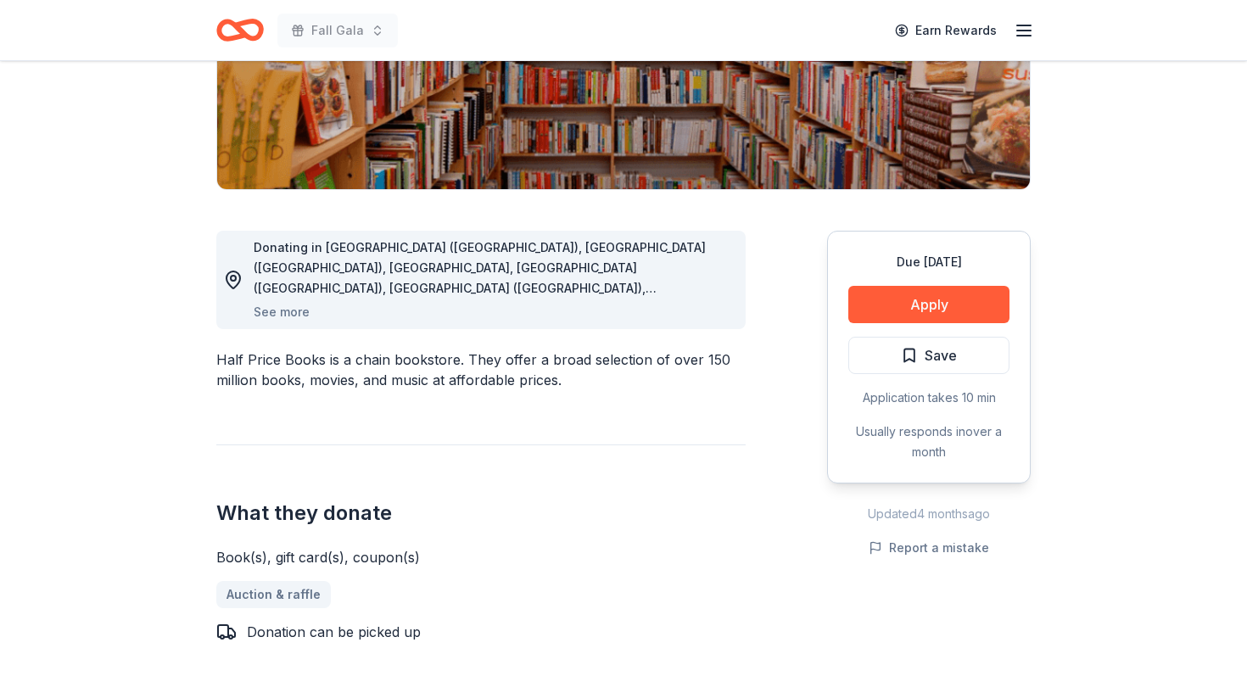
scroll to position [360, 0]
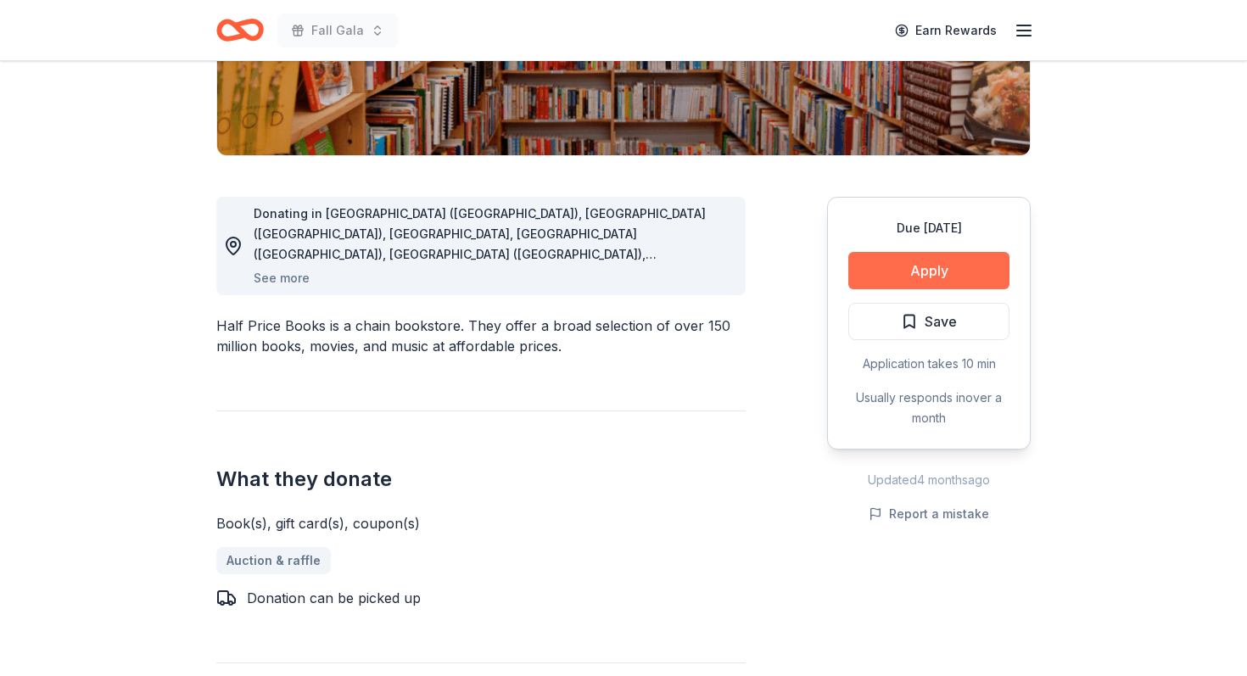
click at [963, 269] on button "Apply" at bounding box center [928, 270] width 161 height 37
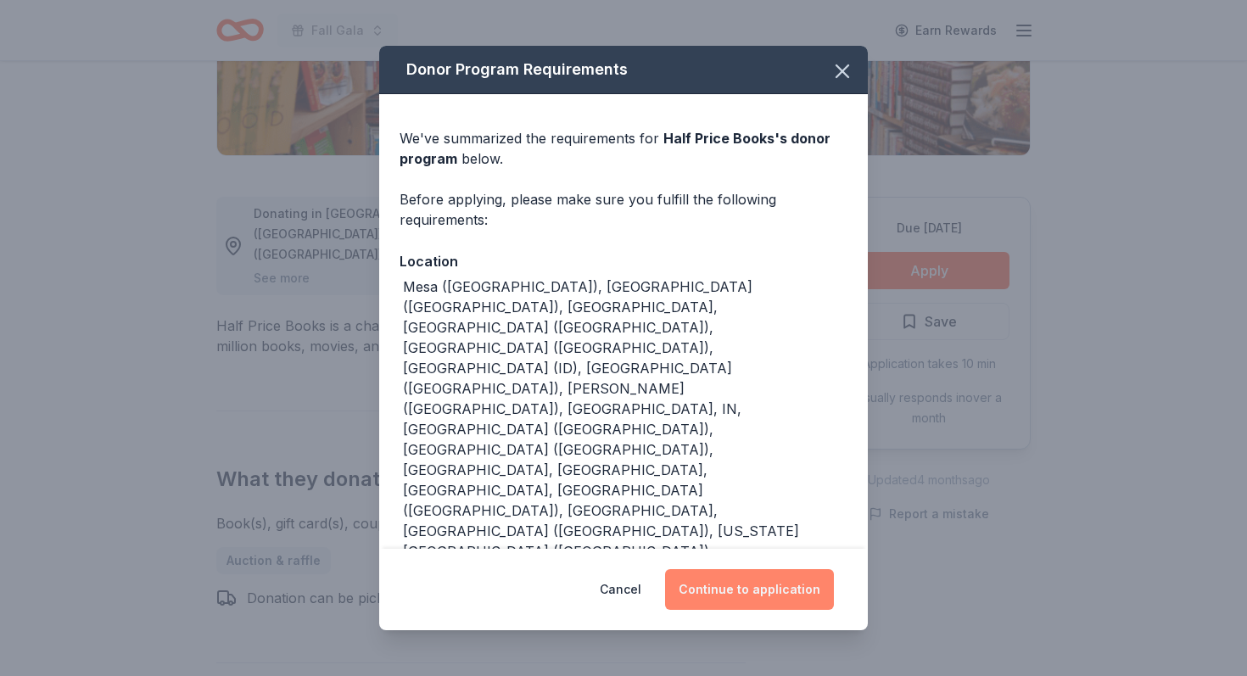
click at [744, 596] on button "Continue to application" at bounding box center [749, 589] width 169 height 41
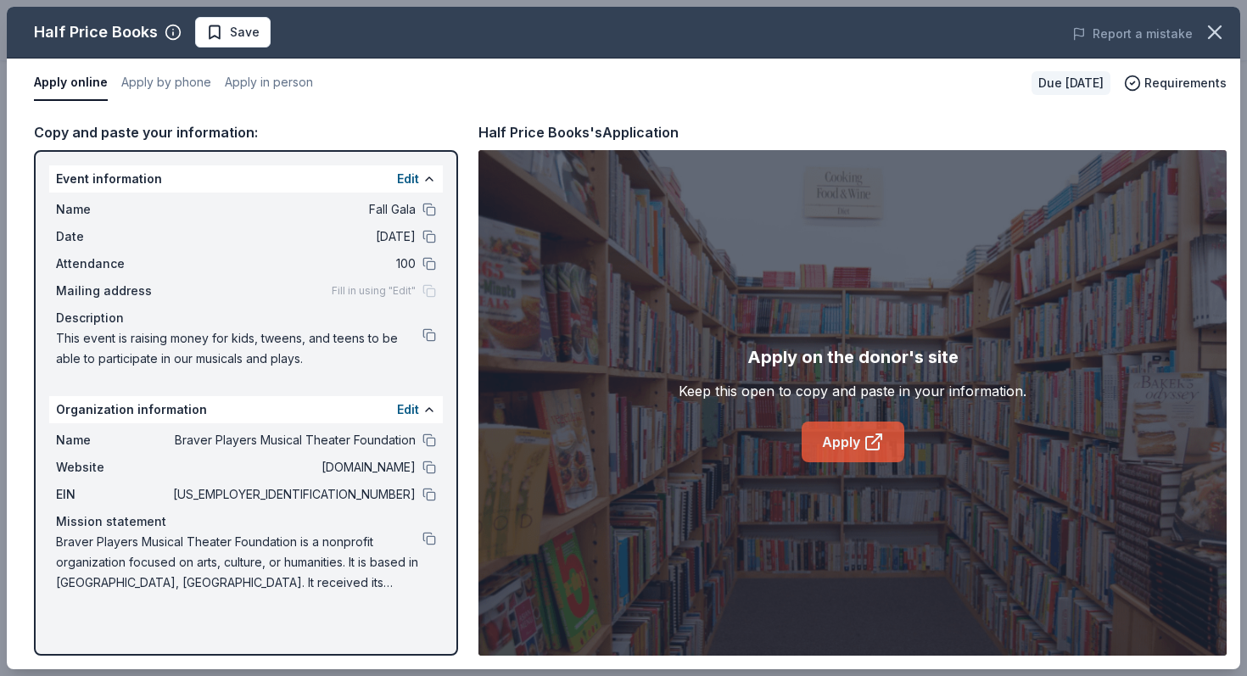
click at [848, 433] on link "Apply" at bounding box center [853, 442] width 103 height 41
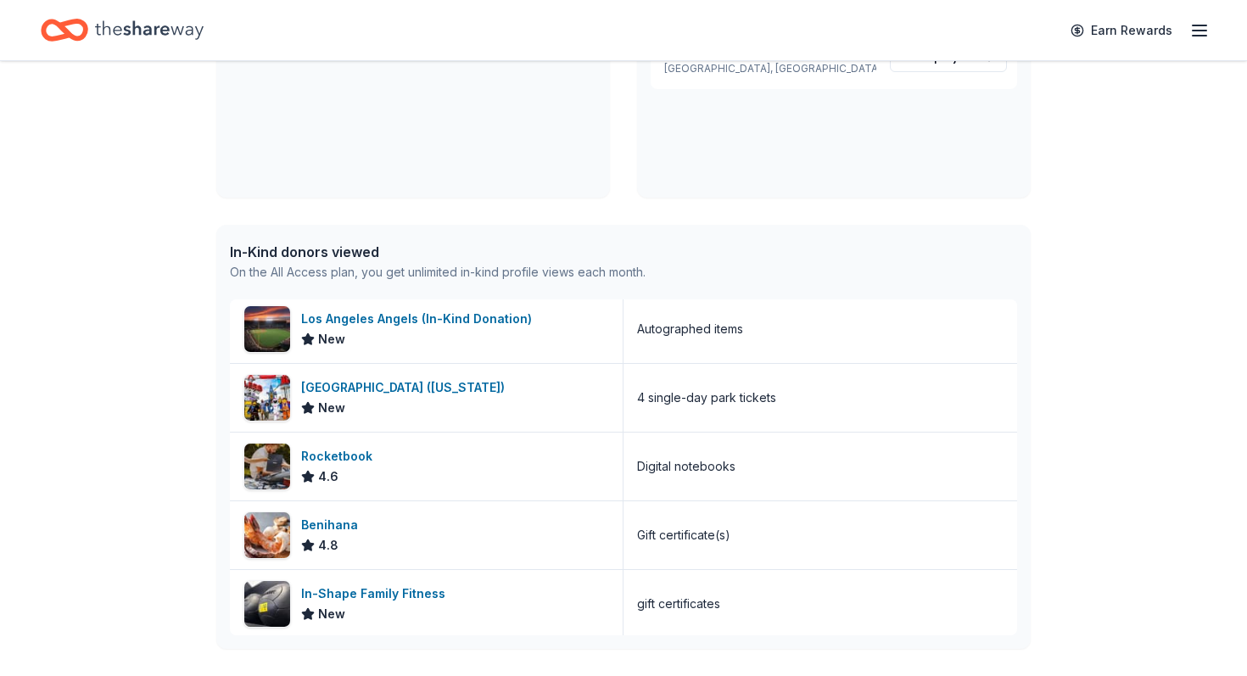
scroll to position [2520, 0]
click at [342, 457] on div "Rocketbook" at bounding box center [340, 455] width 78 height 20
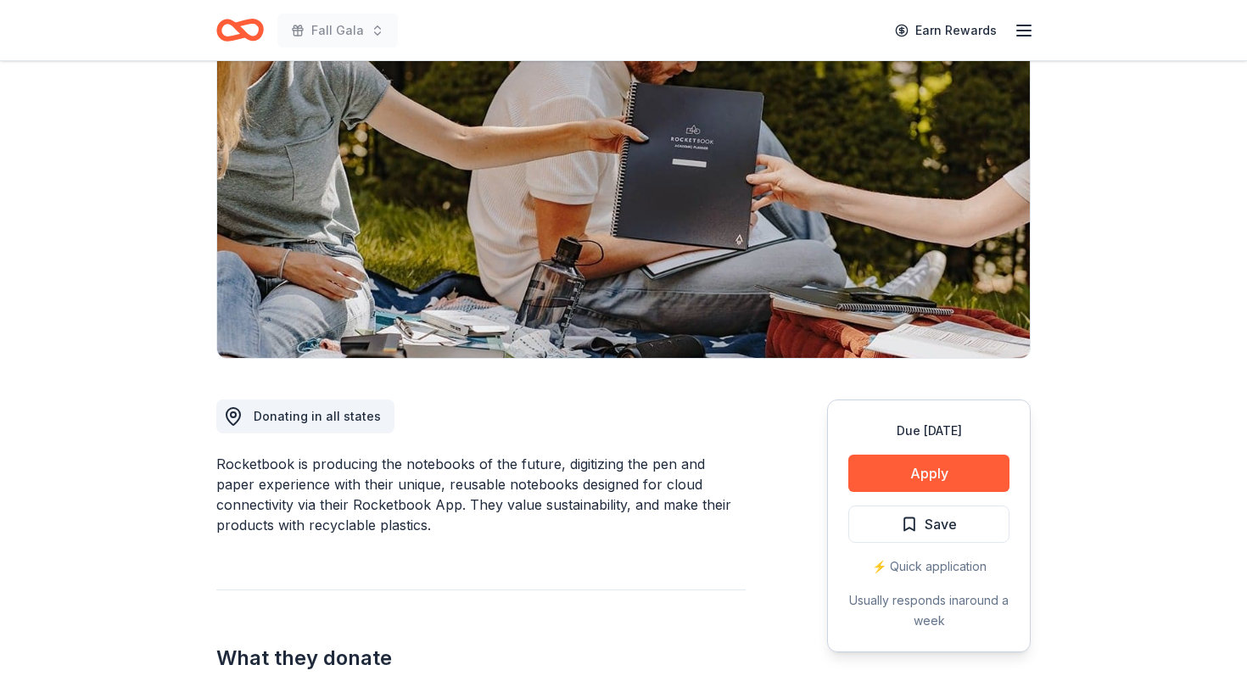
scroll to position [187, 0]
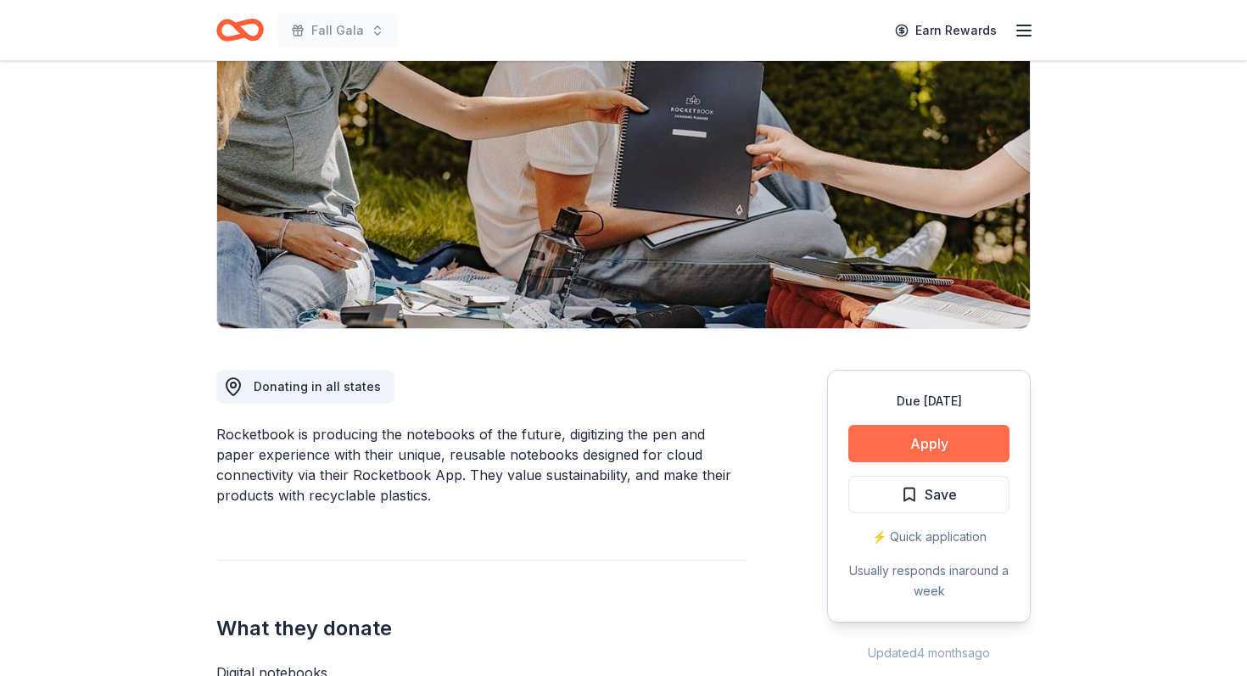
click at [931, 437] on button "Apply" at bounding box center [928, 443] width 161 height 37
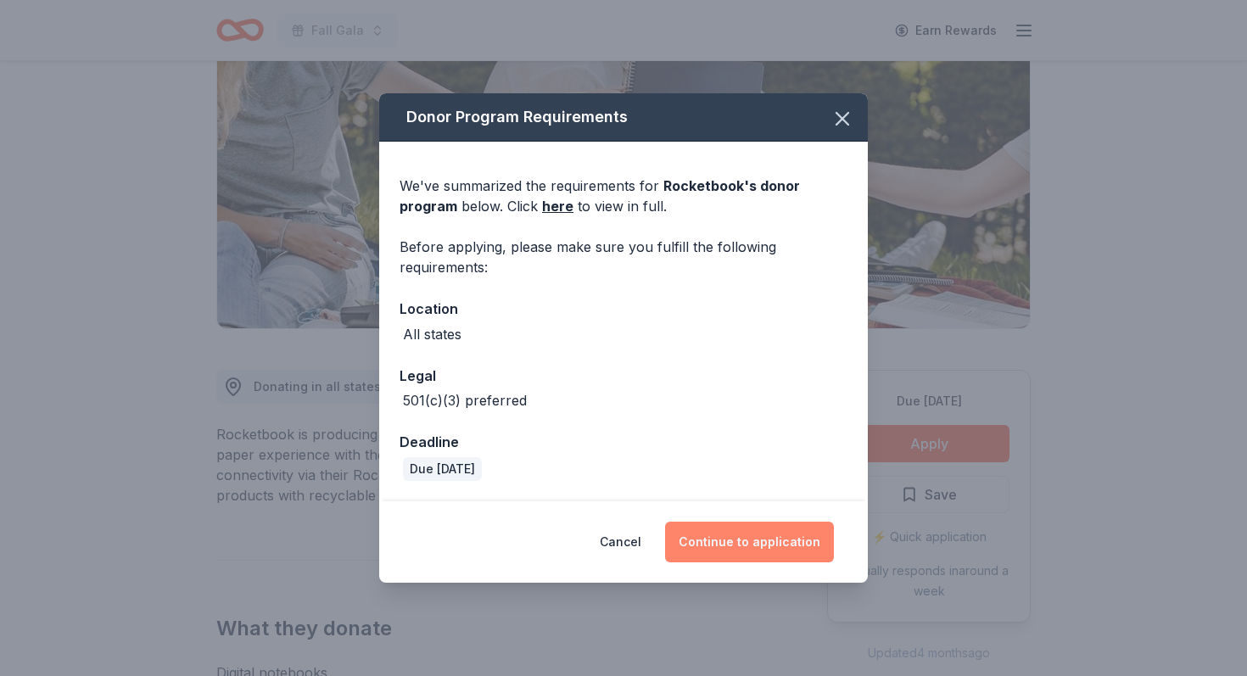
click at [739, 543] on button "Continue to application" at bounding box center [749, 542] width 169 height 41
